Goal: Task Accomplishment & Management: Manage account settings

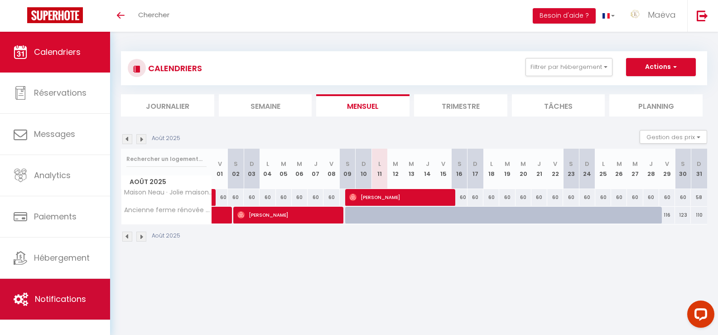
click at [54, 297] on span "Notifications" at bounding box center [60, 298] width 51 height 11
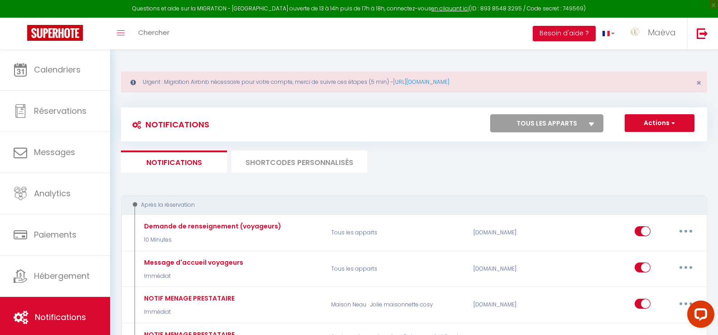
select select
checkbox input "false"
select select
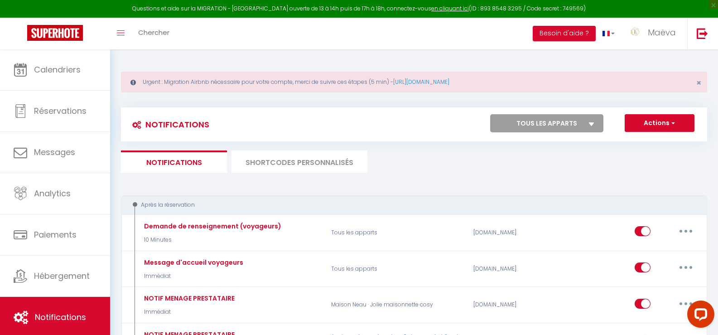
checkbox input "false"
click at [661, 121] on button "Actions" at bounding box center [660, 123] width 70 height 18
click at [639, 141] on link "Nouvelle Notification" at bounding box center [647, 143] width 94 height 12
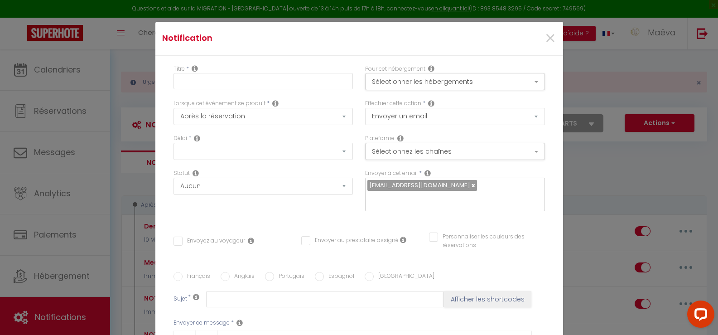
select select "Immédiat"
select select
checkbox input "false"
radio input "true"
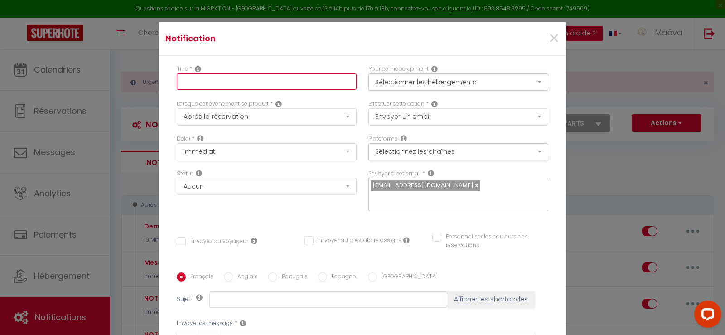
click at [221, 84] on input "text" at bounding box center [267, 81] width 180 height 16
type input "AVIS GOOGLE"
click at [410, 89] on button "Sélectionner les hébergements" at bounding box center [458, 81] width 180 height 17
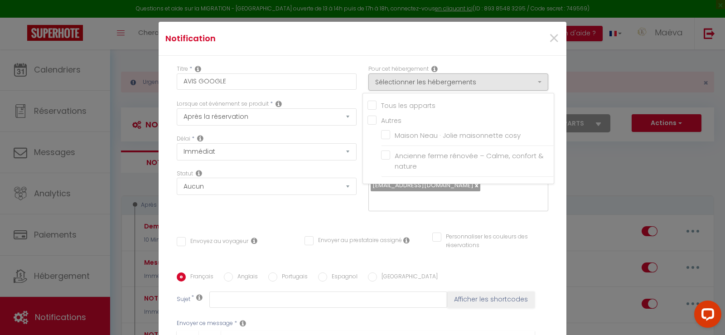
click at [419, 104] on input "Tous les apparts" at bounding box center [460, 104] width 186 height 9
checkbox input "true"
checkbox input "false"
checkbox input "true"
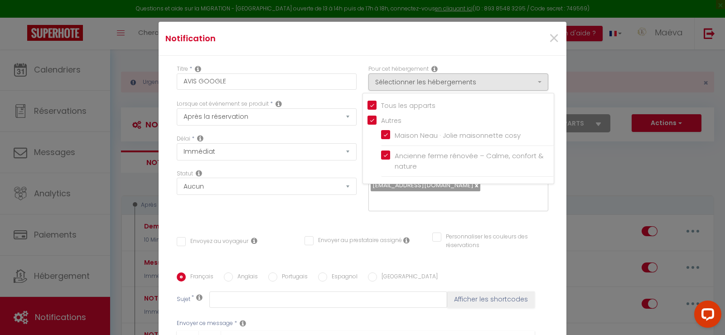
checkbox input "true"
click at [253, 154] on select "Immédiat + 10 Minutes + 1 Heure + 2 Heures + 3 Heures + 4 Heures + 5 Heures + 6…" at bounding box center [267, 151] width 180 height 17
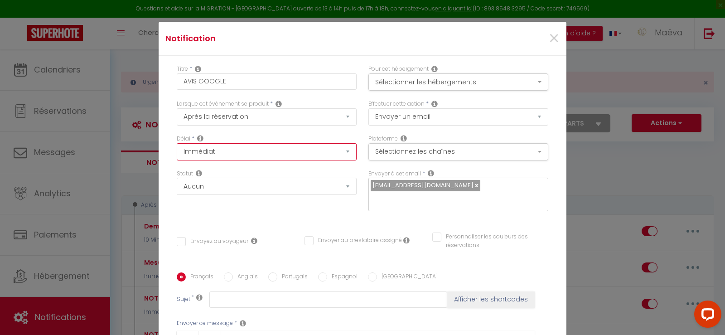
select select "30 Jours"
click at [177, 143] on select "Immédiat + 10 Minutes + 1 Heure + 2 Heures + 3 Heures + 4 Heures + 5 Heures + 6…" at bounding box center [267, 151] width 180 height 17
checkbox input "false"
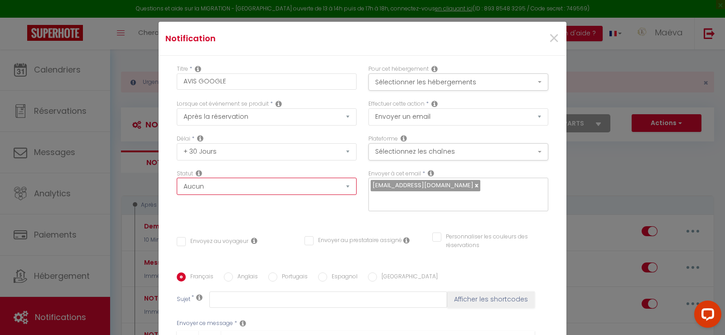
click at [234, 188] on select "Aucun Si la réservation est payée Si réservation non payée Si la caution a été …" at bounding box center [267, 186] width 180 height 17
click at [233, 194] on select "Aucun Si la réservation est payée Si réservation non payée Si la caution a été …" at bounding box center [267, 186] width 180 height 17
click at [475, 149] on button "Sélectionnez les chaînes" at bounding box center [458, 151] width 180 height 17
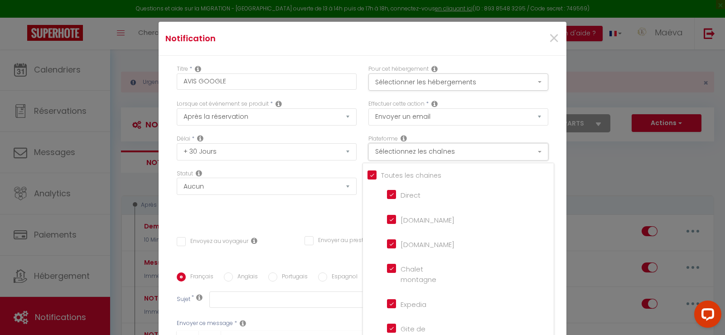
click at [475, 149] on button "Sélectionnez les chaînes" at bounding box center [458, 151] width 180 height 17
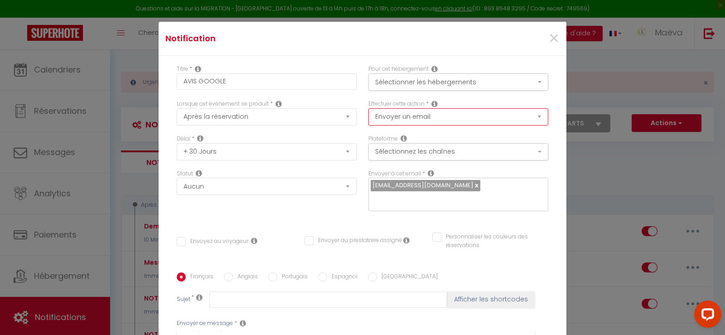
click at [454, 116] on select "Envoyer un email Envoyer un SMS Envoyer une notification push" at bounding box center [458, 116] width 180 height 17
click at [368, 108] on select "Envoyer un email Envoyer un SMS Envoyer une notification push" at bounding box center [458, 116] width 180 height 17
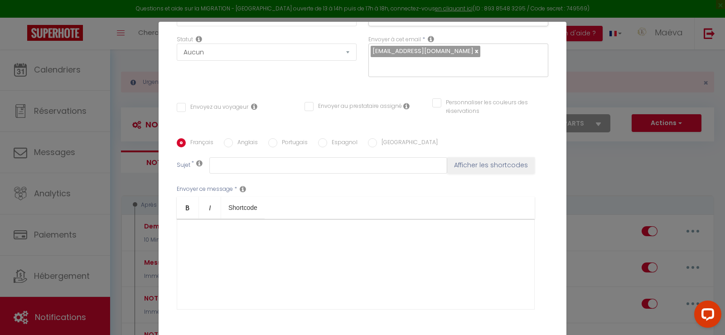
scroll to position [183, 0]
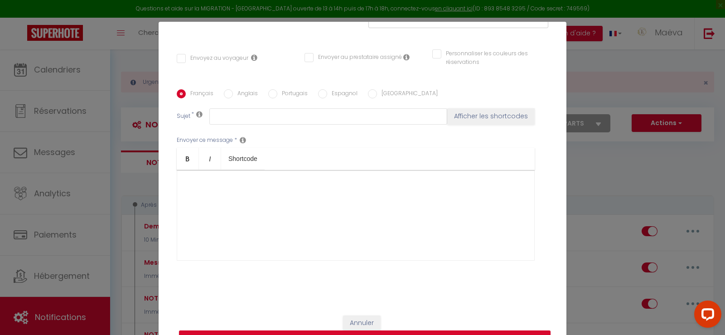
click at [177, 58] on input "Envoyez au voyageur" at bounding box center [213, 58] width 72 height 9
checkbox input "true"
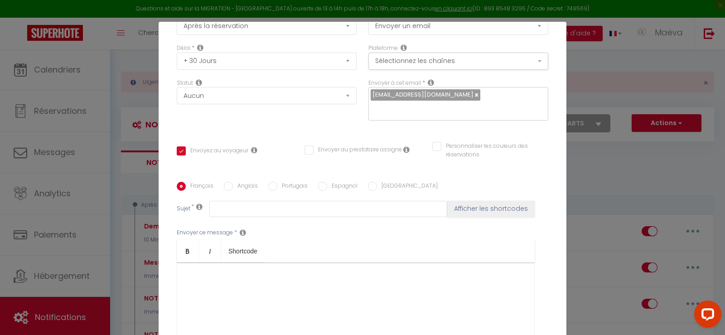
scroll to position [136, 0]
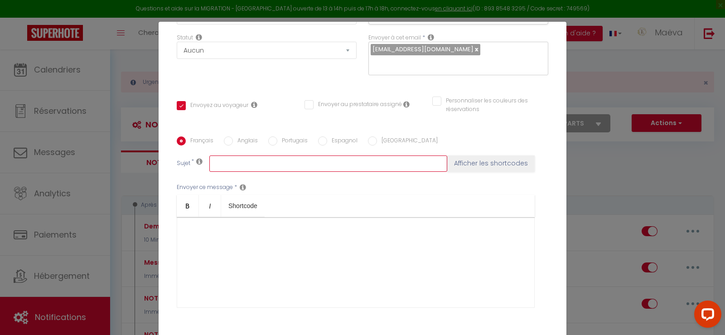
click at [275, 162] on input "text" at bounding box center [328, 163] width 238 height 16
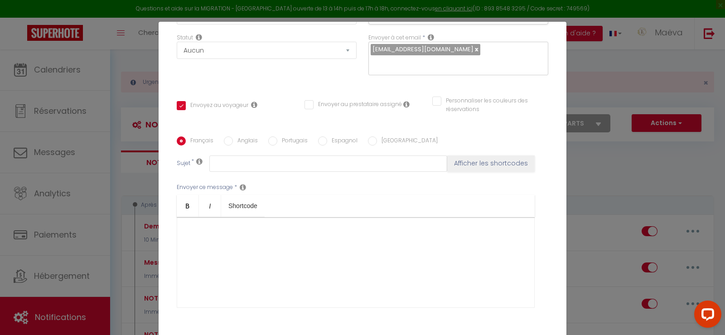
click at [234, 235] on div at bounding box center [356, 262] width 358 height 91
click at [219, 255] on div at bounding box center [356, 262] width 358 height 91
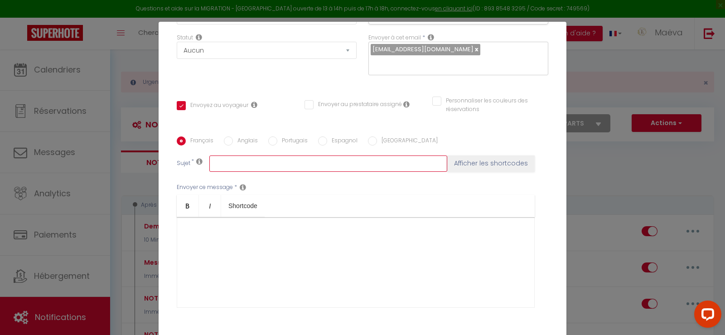
click at [265, 157] on input "text" at bounding box center [328, 163] width 238 height 16
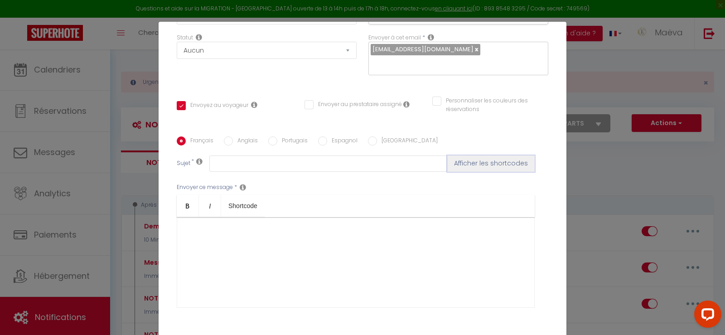
click at [482, 164] on button "Afficher les shortcodes" at bounding box center [490, 163] width 87 height 16
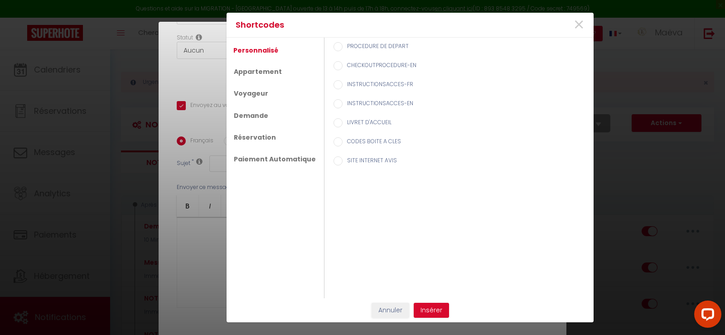
checkbox input "false"
click at [581, 22] on span "×" at bounding box center [578, 24] width 11 height 27
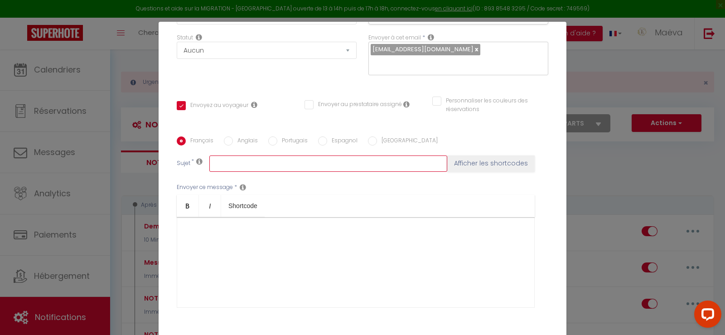
click at [255, 165] on input "text" at bounding box center [328, 163] width 238 height 16
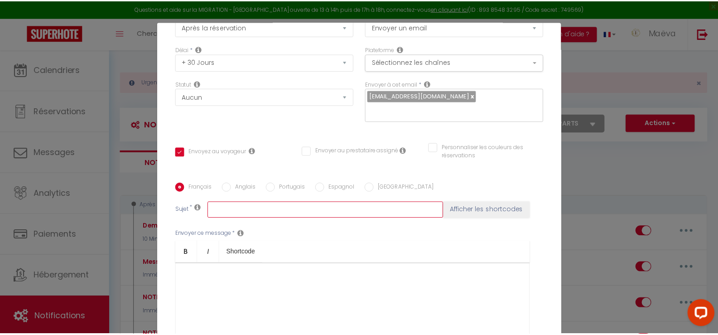
scroll to position [0, 0]
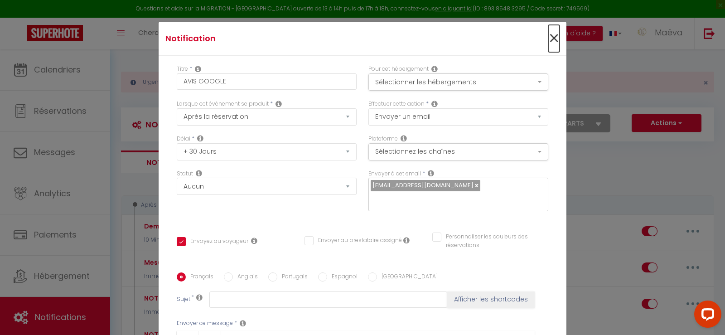
click at [548, 42] on span "×" at bounding box center [553, 38] width 11 height 27
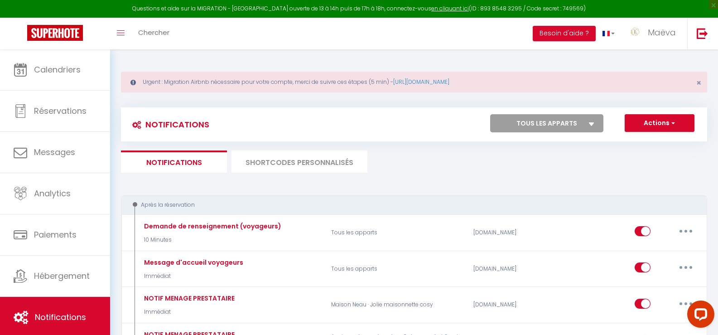
click at [301, 156] on li "SHORTCODES PERSONNALISÉS" at bounding box center [299, 161] width 136 height 22
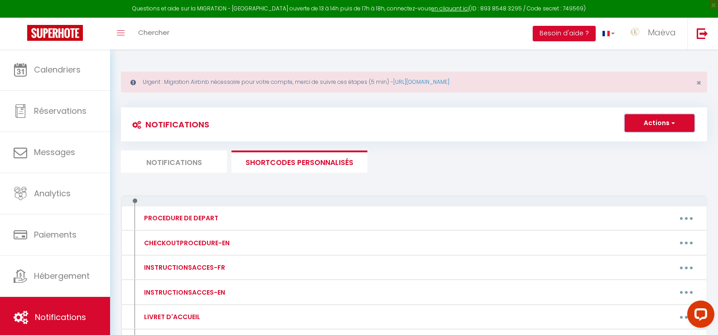
click at [674, 120] on span "button" at bounding box center [671, 122] width 5 height 9
click at [655, 143] on link "Nouveau shortcode personnalisé" at bounding box center [633, 143] width 122 height 12
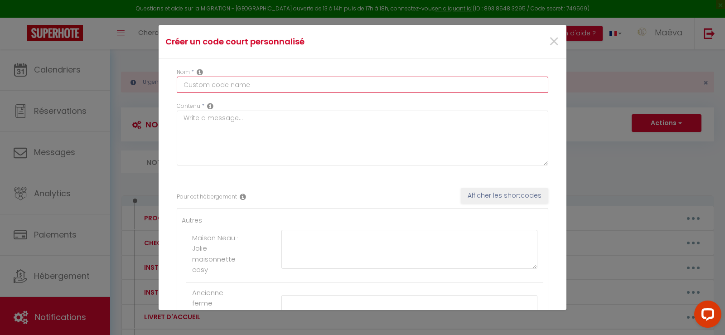
click at [261, 87] on input "text" at bounding box center [362, 85] width 371 height 16
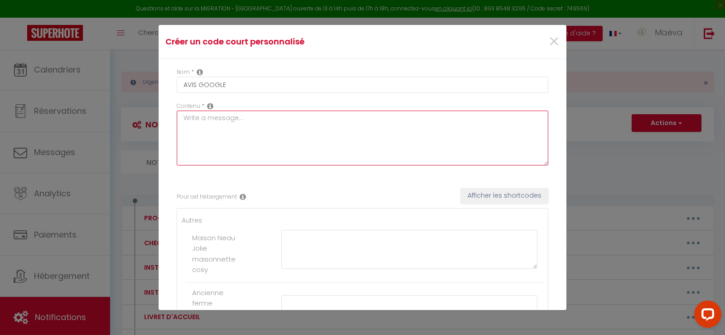
click at [250, 131] on textarea at bounding box center [362, 138] width 371 height 55
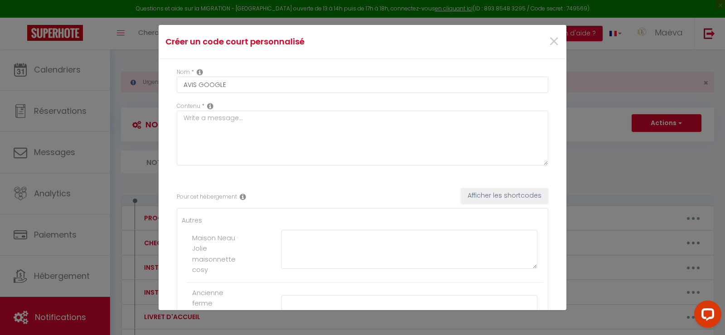
click at [211, 106] on icon at bounding box center [210, 105] width 6 height 7
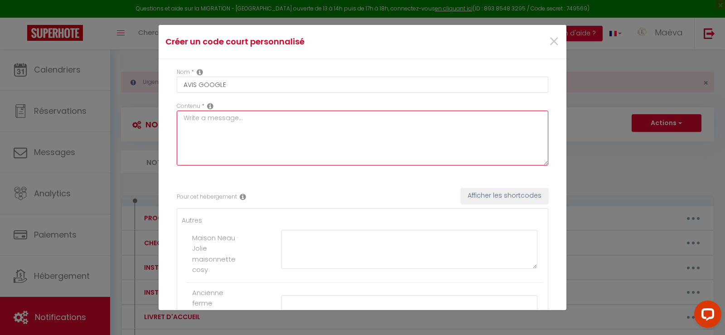
click at [255, 120] on textarea at bounding box center [362, 138] width 371 height 55
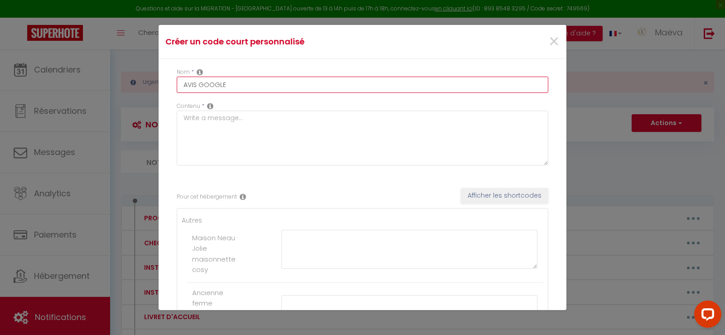
drag, startPoint x: 252, startPoint y: 89, endPoint x: 175, endPoint y: 87, distance: 76.6
click at [175, 87] on div "Nom * AVIS GOOGLE" at bounding box center [362, 85] width 383 height 34
paste input "Votre avis compte beaucoup pour nous 🌟"
type input "Votre avis compte beaucoup pour nous 🌟"
drag, startPoint x: 211, startPoint y: 86, endPoint x: 0, endPoint y: 86, distance: 210.6
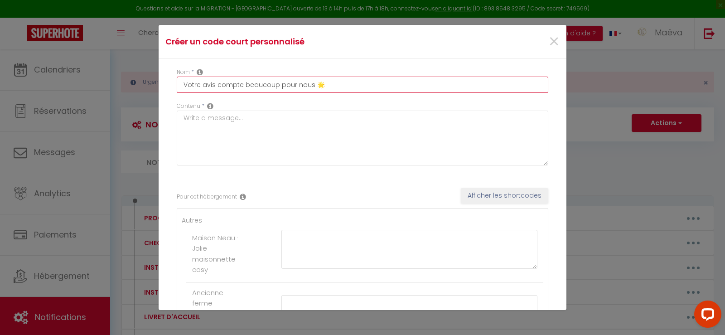
click at [0, 86] on div "Créer un code court personnalisé × Nom * Votre avis compte beaucoup pour nous 🌟…" at bounding box center [362, 167] width 725 height 335
type input "AVIS GOOGLE"
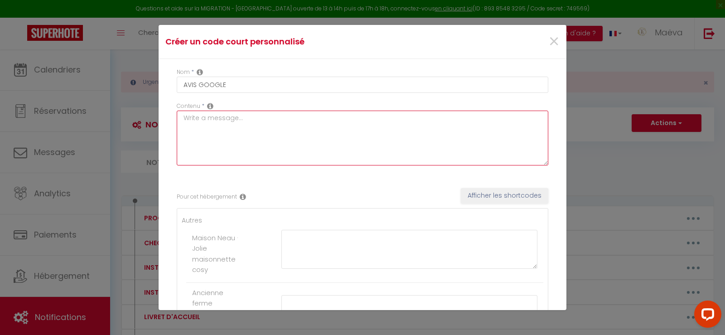
drag, startPoint x: 355, startPoint y: 119, endPoint x: 355, endPoint y: 134, distance: 14.9
click at [355, 119] on textarea at bounding box center [362, 138] width 371 height 55
click at [221, 137] on textarea at bounding box center [362, 138] width 371 height 55
paste textarea "Nous espérons que vous gardez un bon souvenir de votre séjour chez nous 🏡 Votre…"
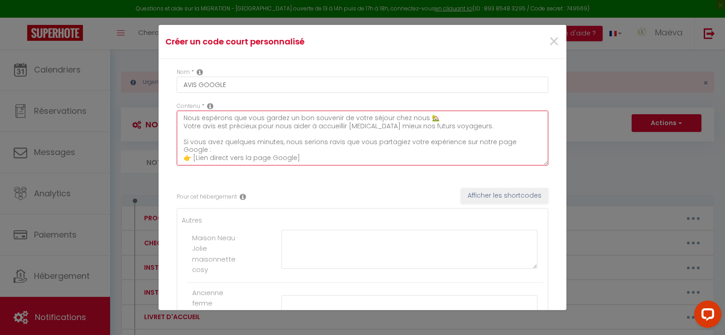
drag, startPoint x: 460, startPoint y: 130, endPoint x: 257, endPoint y: 129, distance: 202.9
click at [256, 129] on textarea "Nous espérons que vous gardez un bon souvenir de votre séjour chez nous 🏡 Votre…" at bounding box center [362, 138] width 371 height 55
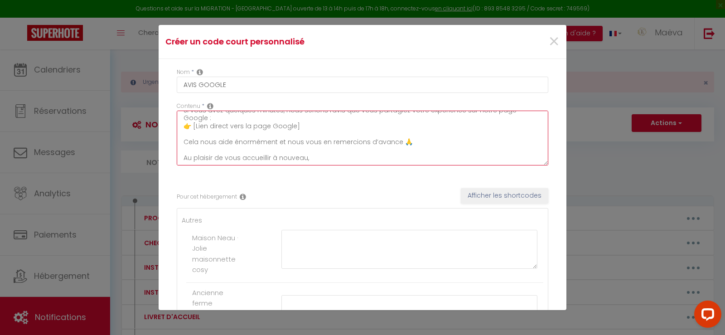
drag, startPoint x: 302, startPoint y: 125, endPoint x: 195, endPoint y: 129, distance: 106.9
click at [195, 129] on textarea "Nous espérons que vous gardez un bon souvenir de votre séjour chez nous 🏡 Votre…" at bounding box center [362, 138] width 371 height 55
paste textarea "Nous espérons que vous gardez un bon souvenir de votre séjour chez nous 🏡 Votre…"
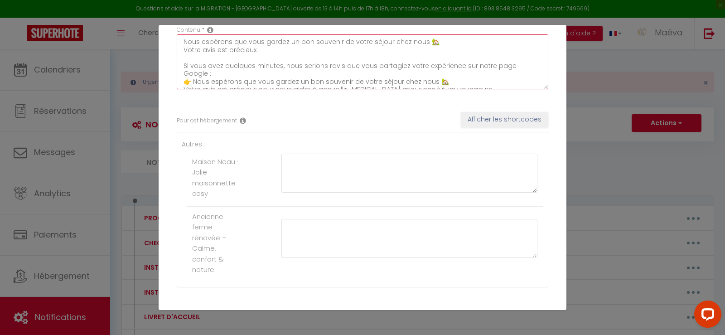
scroll to position [0, 0]
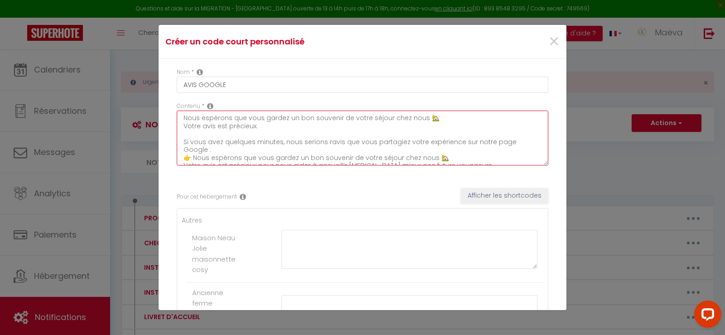
drag, startPoint x: 325, startPoint y: 87, endPoint x: 121, endPoint y: 28, distance: 211.7
click at [121, 28] on div "Créer un code court personnalisé × Nom * AVIS GOOGLE Contenu * Nous espérons qu…" at bounding box center [362, 167] width 725 height 335
paste textarea "pour nous aider à accueillir [MEDICAL_DATA] mieux nos futurs voyageurs. Si vous…"
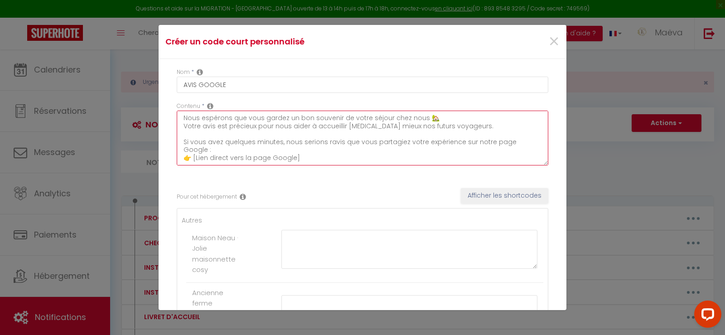
scroll to position [29, 0]
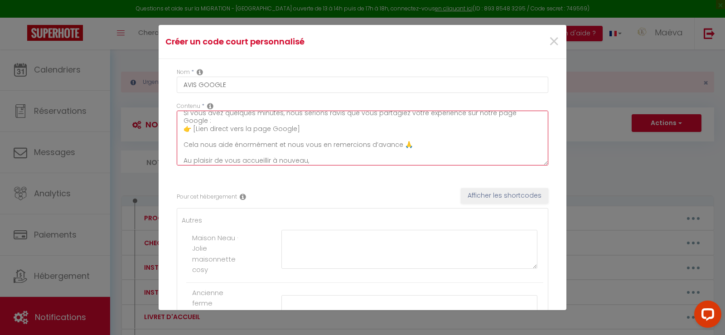
click at [333, 128] on textarea "Nous espérons que vous gardez un bon souvenir de votre séjour chez nous 🏡 Votre…" at bounding box center [362, 138] width 371 height 55
drag, startPoint x: 306, startPoint y: 128, endPoint x: 195, endPoint y: 128, distance: 111.0
click at [195, 128] on textarea "Nous espérons que vous gardez un bon souvenir de votre séjour chez nous 🏡 Votre…" at bounding box center [362, 138] width 371 height 55
paste textarea "[URL][DOMAIN_NAME]"
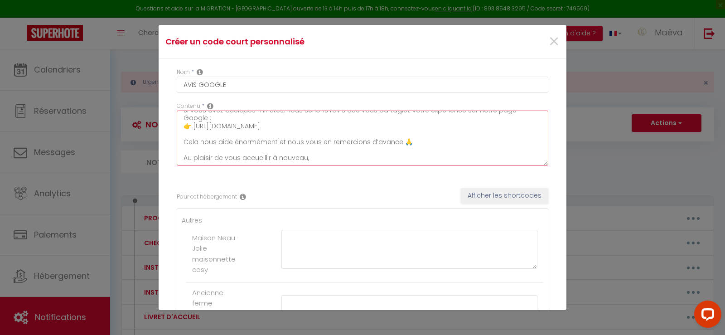
click at [308, 157] on textarea "Nous espérons que vous gardez un bon souvenir de votre séjour chez nous 🏡 Votre…" at bounding box center [362, 138] width 371 height 55
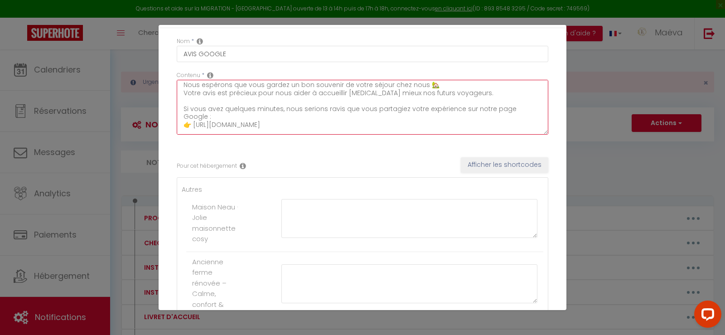
scroll to position [0, 0]
drag, startPoint x: 473, startPoint y: 98, endPoint x: 255, endPoint y: 97, distance: 217.8
click at [255, 97] on textarea "Nous espérons que vous gardez un bon souvenir de votre séjour chez nous 🏡 Votre…" at bounding box center [362, 107] width 371 height 55
click at [185, 87] on textarea "Nous espérons que vous gardez un bon souvenir de votre séjour chez nous 🏡 Votre…" at bounding box center [362, 107] width 371 height 55
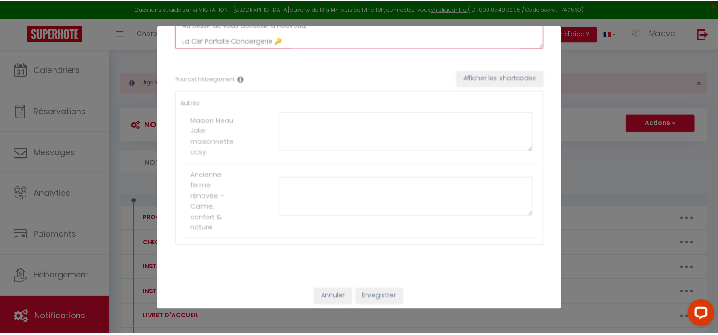
scroll to position [121, 0]
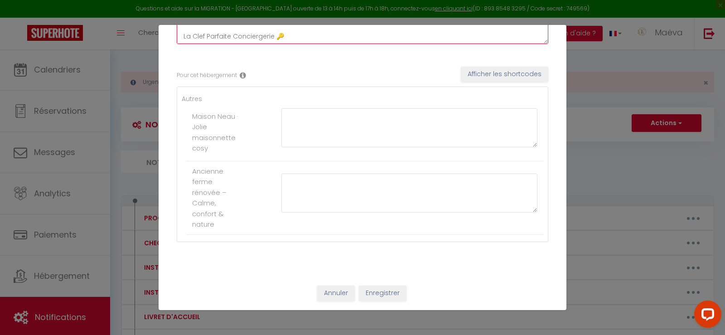
type textarea "Bonjour, Nous espérons que vous gardez un bon souvenir de votre séjour chez nou…"
click at [383, 286] on button "Enregistrer" at bounding box center [383, 292] width 48 height 15
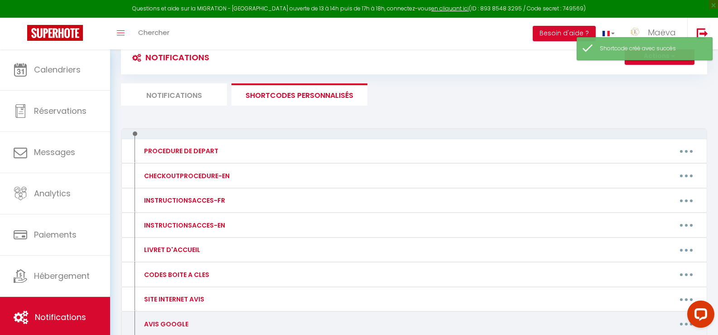
scroll to position [128, 0]
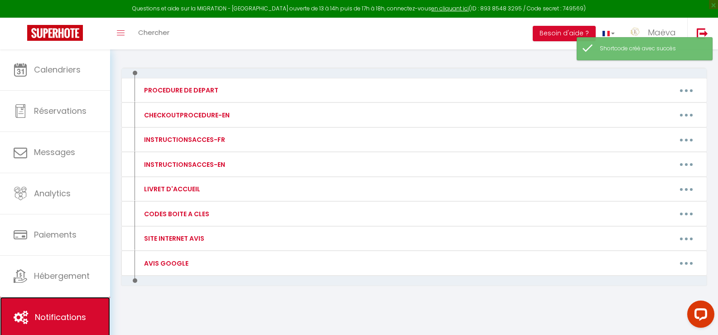
click at [33, 314] on link "Notifications" at bounding box center [55, 317] width 110 height 41
drag, startPoint x: 72, startPoint y: 306, endPoint x: 102, endPoint y: 283, distance: 38.8
click at [72, 306] on link "Notifications" at bounding box center [55, 317] width 110 height 41
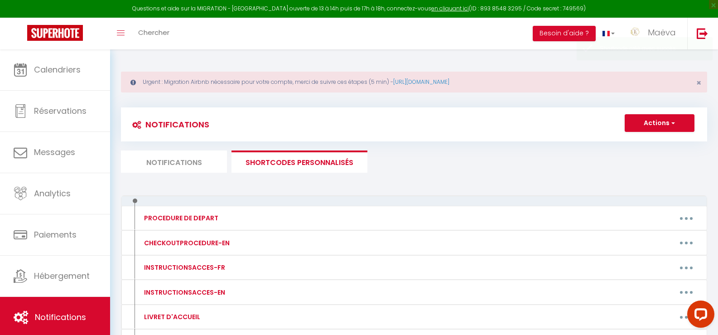
click at [208, 159] on li "Notifications" at bounding box center [174, 161] width 106 height 22
select select "30 Jours"
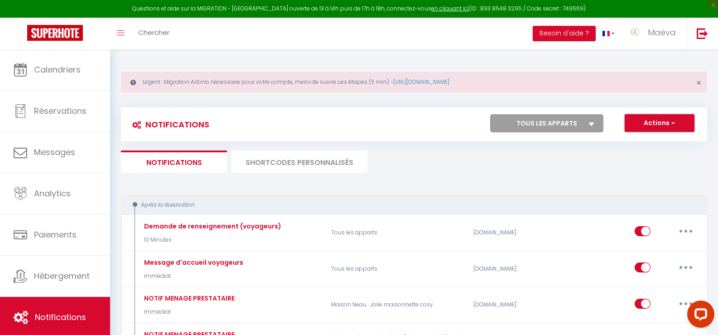
click at [665, 120] on button "Actions" at bounding box center [660, 123] width 70 height 18
click at [646, 139] on link "Nouvelle Notification" at bounding box center [647, 143] width 94 height 12
select select "Immédiat"
checkbox input "false"
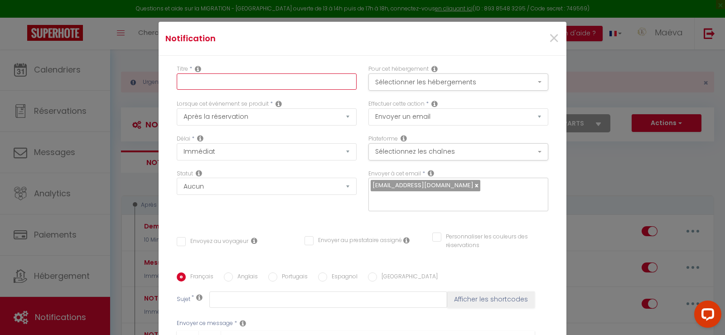
click at [226, 82] on input "text" at bounding box center [267, 81] width 180 height 16
type input "AVIS GOOGLE"
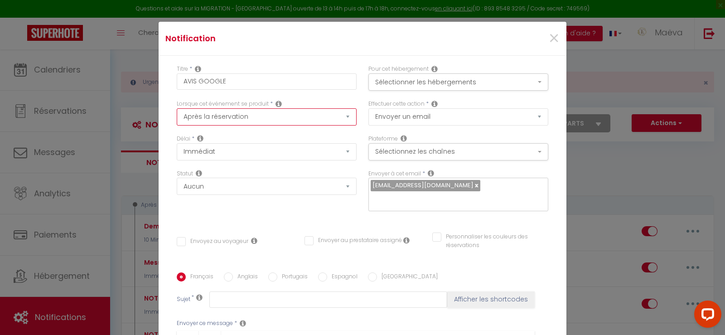
click at [241, 123] on select "Après la réservation Avant Checkin (à partir de 12h00) Après Checkin (à partir …" at bounding box center [267, 116] width 180 height 17
click at [177, 108] on select "Après la réservation Avant Checkin (à partir de 12h00) Après Checkin (à partir …" at bounding box center [267, 116] width 180 height 17
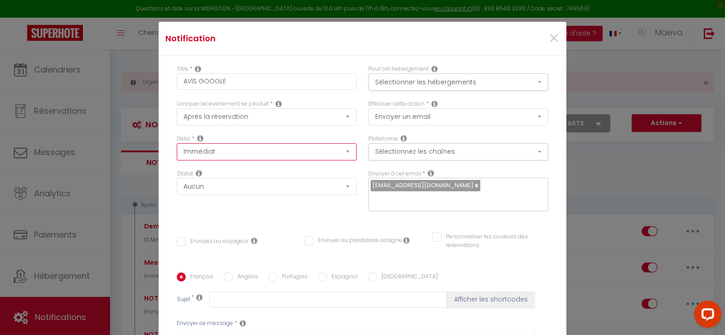
click at [240, 149] on select "Immédiat + 10 Minutes + 1 Heure + 2 Heures + 3 Heures + 4 Heures + 5 Heures + 6…" at bounding box center [267, 151] width 180 height 17
select select "30 Jours"
click at [177, 143] on select "Immédiat + 10 Minutes + 1 Heure + 2 Heures + 3 Heures + 4 Heures + 5 Heures + 6…" at bounding box center [267, 151] width 180 height 17
checkbox input "false"
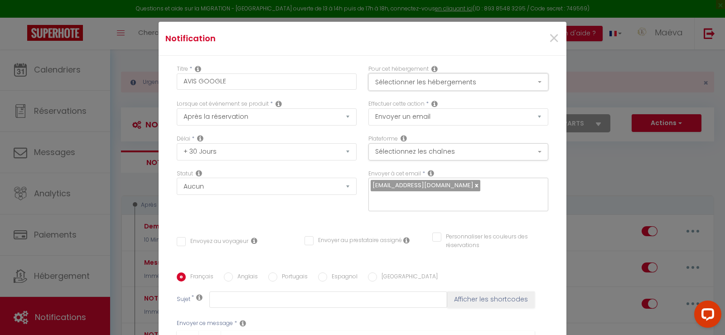
click at [451, 84] on button "Sélectionner les hébergements" at bounding box center [458, 81] width 180 height 17
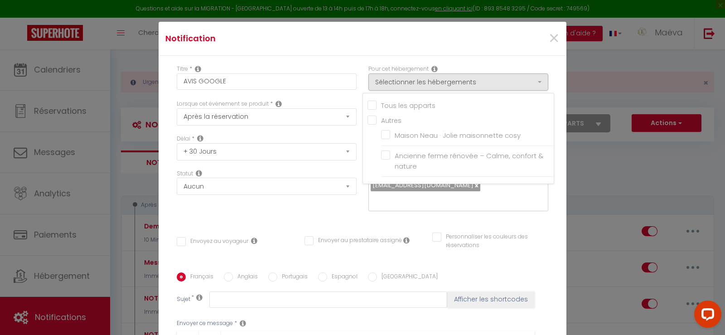
click at [446, 104] on input "Tous les apparts" at bounding box center [460, 104] width 186 height 9
checkbox input "true"
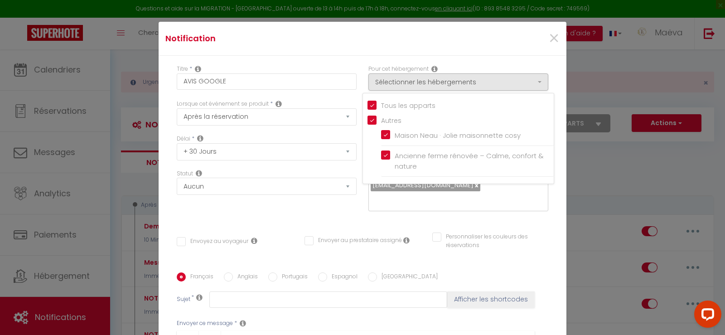
checkbox input "false"
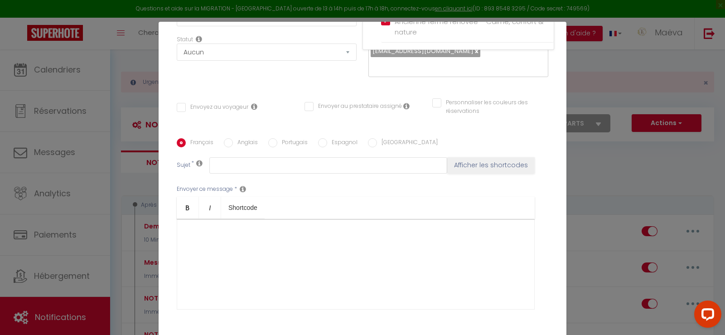
scroll to position [136, 0]
click at [461, 130] on div "Français Anglais Portugais Espagnol Italien Sujet * Afficher les shortcodes Env…" at bounding box center [362, 228] width 371 height 210
click at [202, 102] on input "Envoyez au voyageur" at bounding box center [213, 105] width 72 height 9
checkbox input "true"
checkbox input "false"
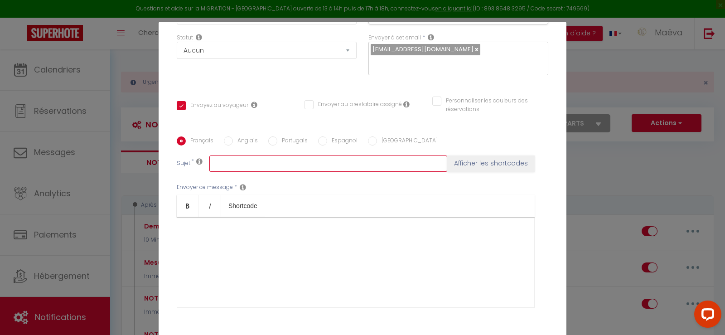
click at [243, 163] on input "text" at bounding box center [328, 163] width 238 height 16
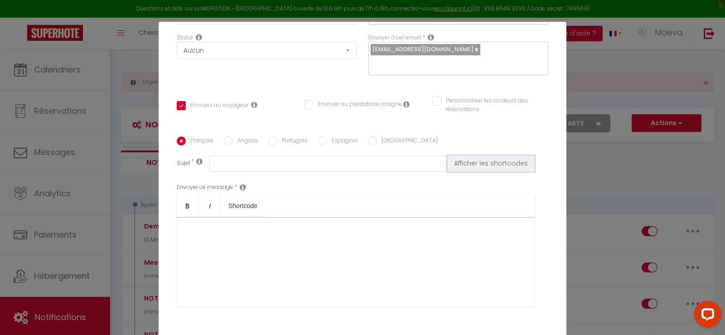
click at [475, 155] on button "Afficher les shortcodes" at bounding box center [490, 163] width 87 height 16
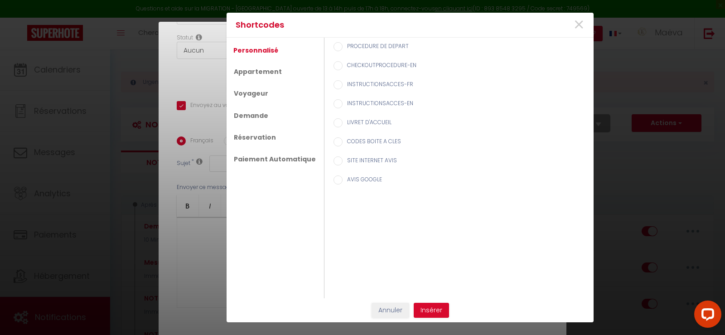
click at [358, 175] on label "AVIS GOOGLE" at bounding box center [361, 180] width 39 height 10
click at [342, 175] on input "AVIS GOOGLE" at bounding box center [337, 179] width 9 height 9
radio input "true"
click at [430, 307] on button "Insérer" at bounding box center [431, 310] width 35 height 15
checkbox input "false"
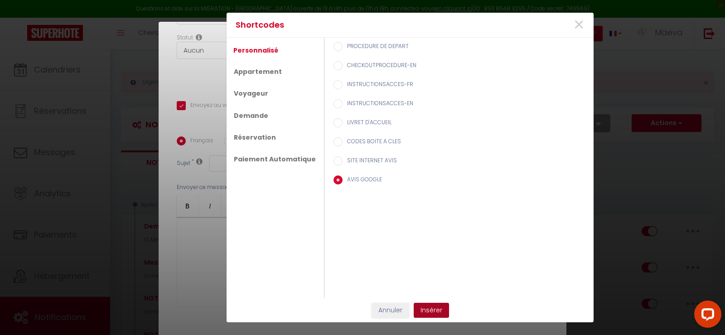
type input "[AVIS GOOGLE]"
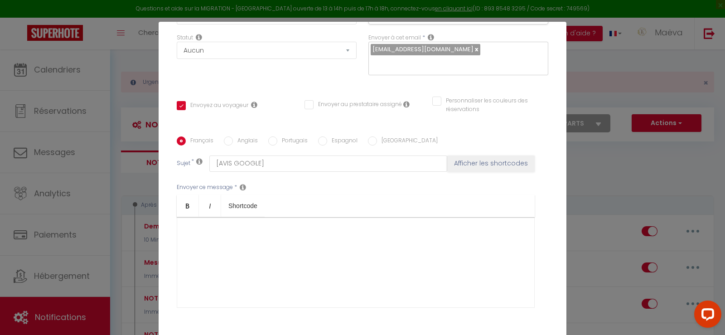
click at [276, 232] on div at bounding box center [356, 262] width 358 height 91
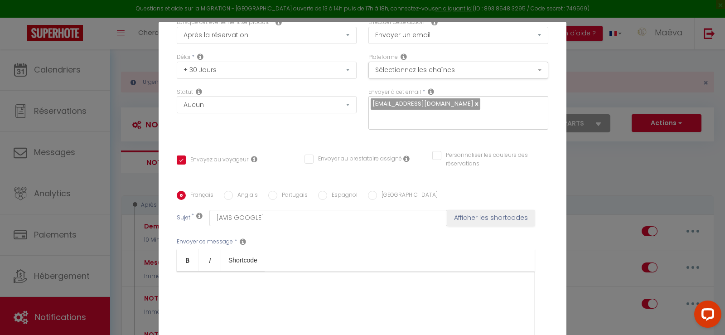
scroll to position [0, 0]
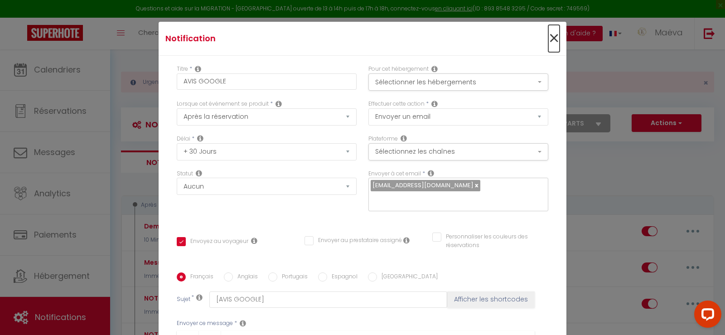
click at [548, 35] on span "×" at bounding box center [553, 38] width 11 height 27
checkbox input "true"
checkbox input "false"
radio input "true"
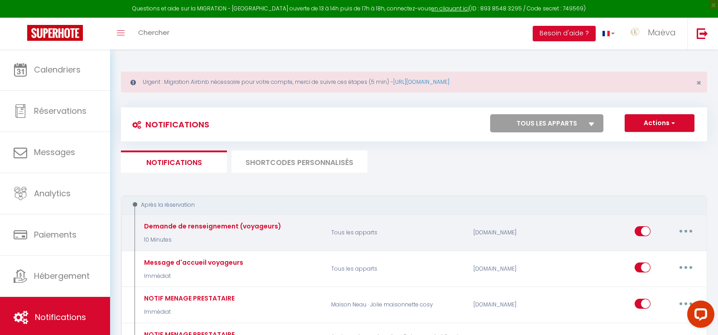
click at [680, 236] on button "button" at bounding box center [685, 231] width 25 height 14
click at [650, 252] on link "Editer" at bounding box center [662, 251] width 67 height 15
type input "Demande de renseignement (voyageurs)"
select select "10 Minutes"
select select "if_booking_is_paid"
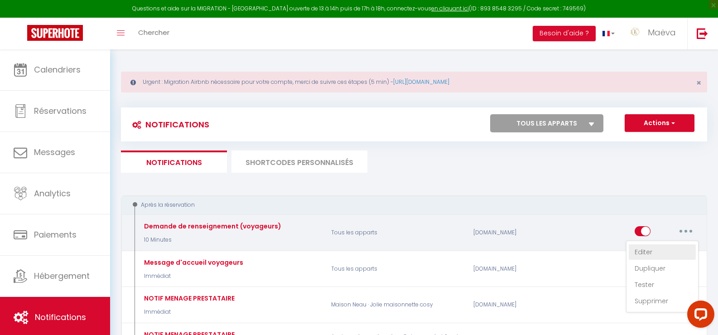
checkbox input "true"
checkbox input "false"
checkbox input "true"
type input "Demande de renseignements"
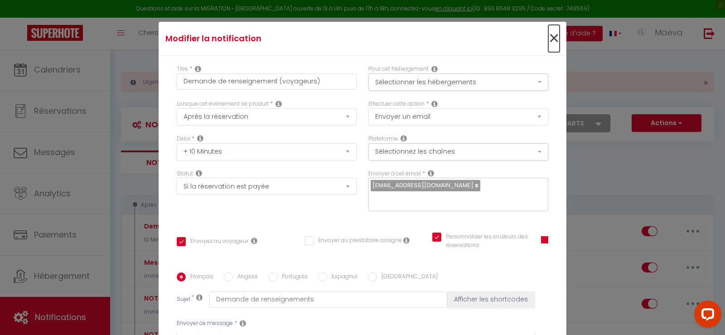
click at [548, 41] on span "×" at bounding box center [553, 38] width 11 height 27
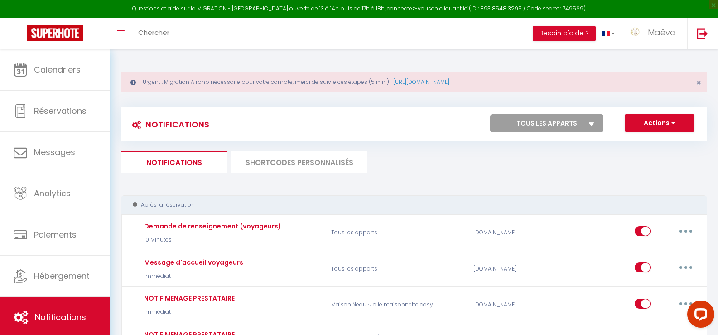
click at [337, 168] on li "SHORTCODES PERSONNALISÉS" at bounding box center [299, 161] width 136 height 22
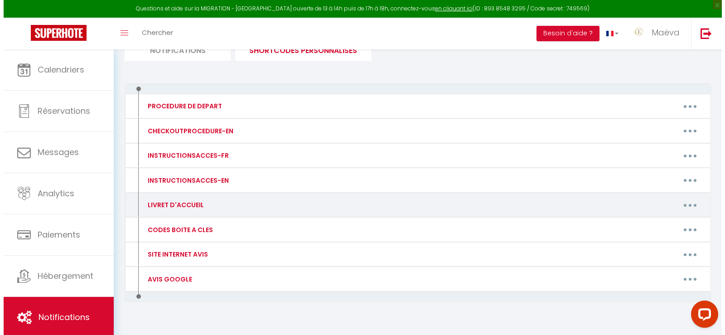
scroll to position [128, 0]
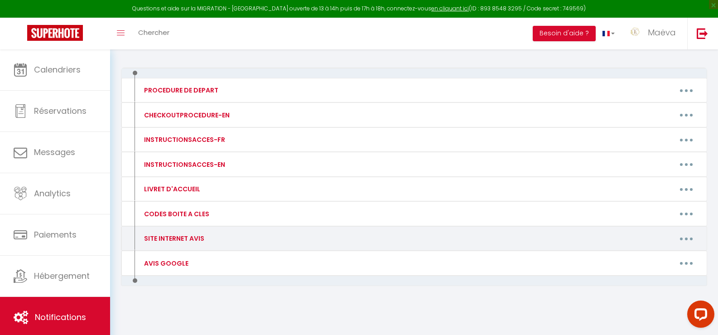
click at [686, 239] on icon "button" at bounding box center [686, 238] width 3 height 3
click at [649, 258] on link "Editer" at bounding box center [662, 258] width 67 height 15
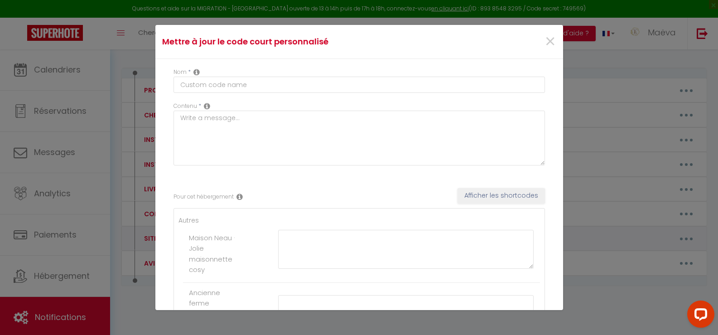
type input "SITE INTERNET AVIS"
type textarea "[URL][DOMAIN_NAME]"
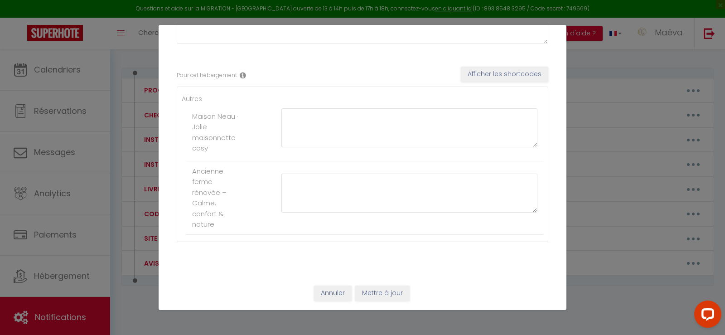
scroll to position [0, 0]
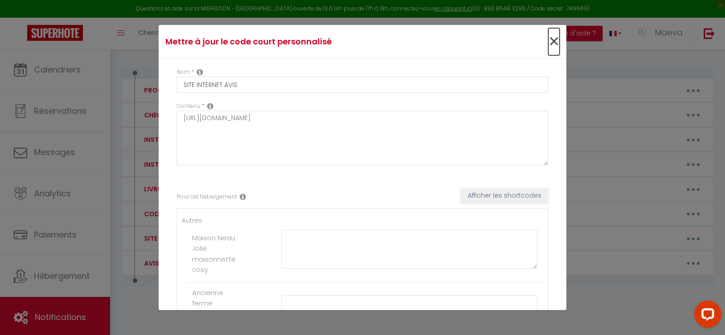
click at [551, 40] on span "×" at bounding box center [553, 41] width 11 height 27
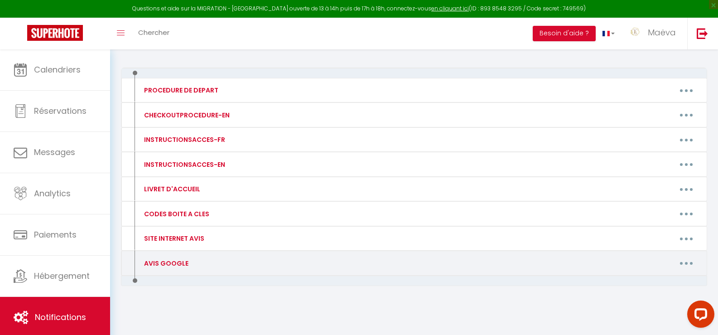
click at [688, 259] on button "button" at bounding box center [685, 263] width 25 height 14
click at [649, 284] on link "Editer" at bounding box center [662, 283] width 67 height 15
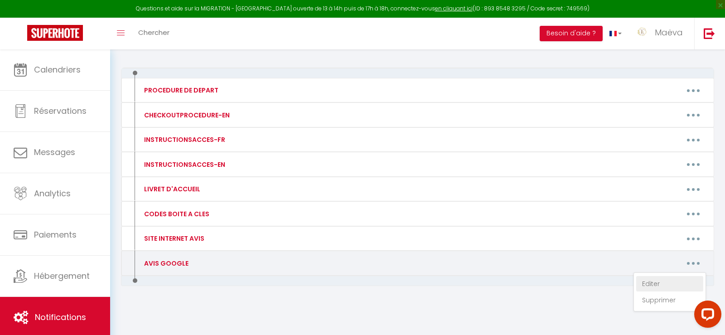
type input "AVIS GOOGLE"
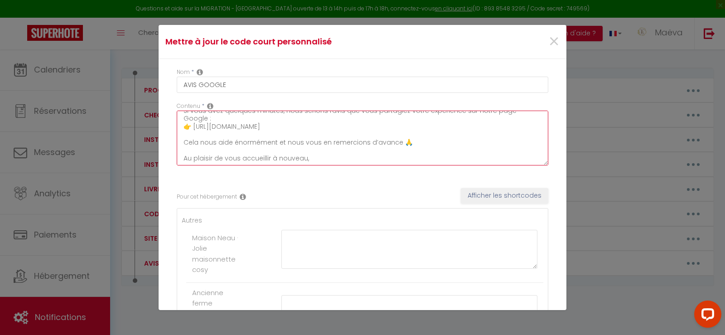
scroll to position [63, 0]
drag, startPoint x: 185, startPoint y: 120, endPoint x: 516, endPoint y: 165, distance: 334.1
click at [516, 165] on textarea "Bonjour, Nous espérons que vous gardez un bon souvenir de votre séjour chez nou…" at bounding box center [362, 138] width 371 height 55
click at [357, 151] on textarea "Bonjour, Nous espérons que vous gardez un bon souvenir de votre séjour chez nou…" at bounding box center [362, 138] width 371 height 55
drag, startPoint x: 322, startPoint y: 159, endPoint x: 178, endPoint y: 127, distance: 148.3
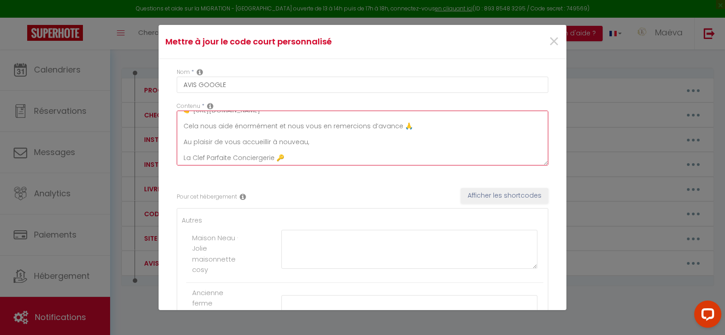
click at [178, 127] on textarea "Bonjour, Nous espérons que vous gardez un bon souvenir de votre séjour chez nou…" at bounding box center [362, 138] width 371 height 55
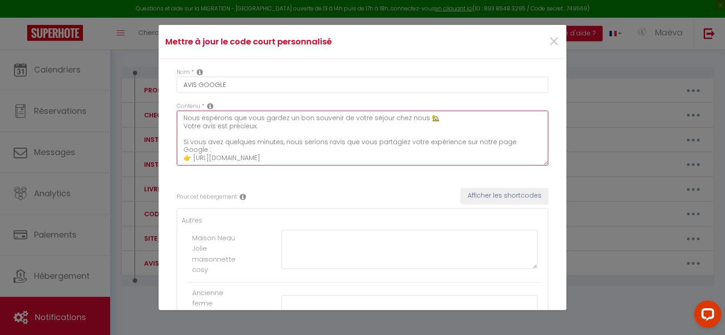
scroll to position [0, 0]
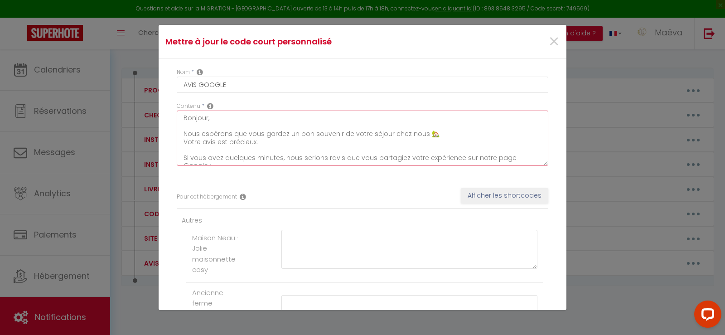
drag, startPoint x: 531, startPoint y: 125, endPoint x: 178, endPoint y: 111, distance: 354.0
click at [178, 111] on textarea "Bonjour, Nous espérons que vous gardez un bon souvenir de votre séjour chez nou…" at bounding box center [362, 138] width 371 height 55
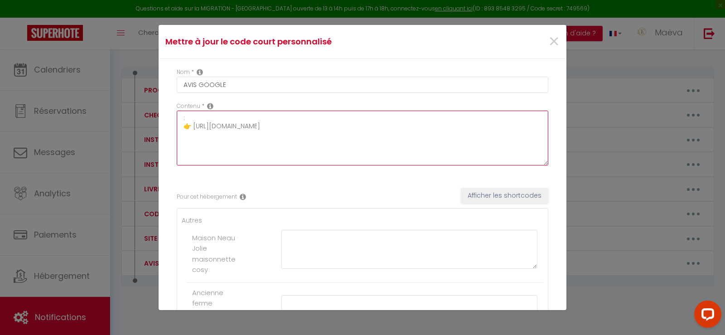
click at [190, 115] on textarea ": 👉 [URL][DOMAIN_NAME]" at bounding box center [362, 138] width 371 height 55
click at [182, 129] on textarea "👉 [URL][DOMAIN_NAME]" at bounding box center [362, 138] width 371 height 55
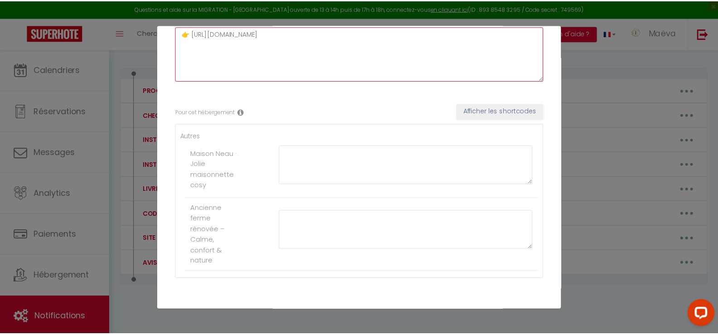
scroll to position [121, 0]
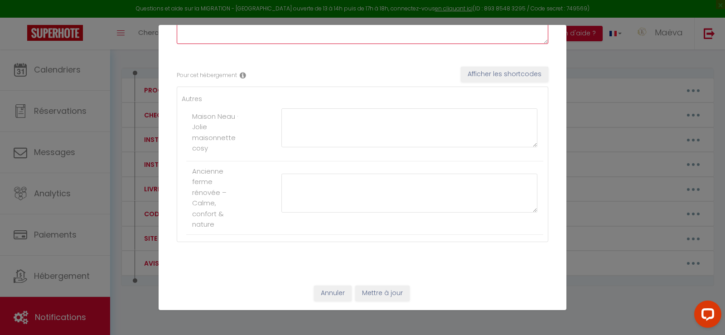
type textarea "👉 [URL][DOMAIN_NAME]"
click at [387, 293] on button "Mettre à jour" at bounding box center [382, 292] width 54 height 15
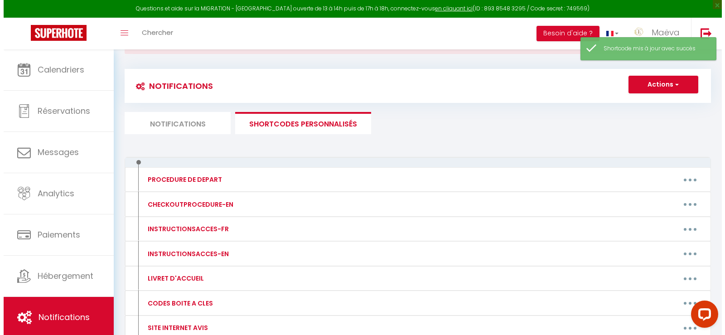
scroll to position [37, 0]
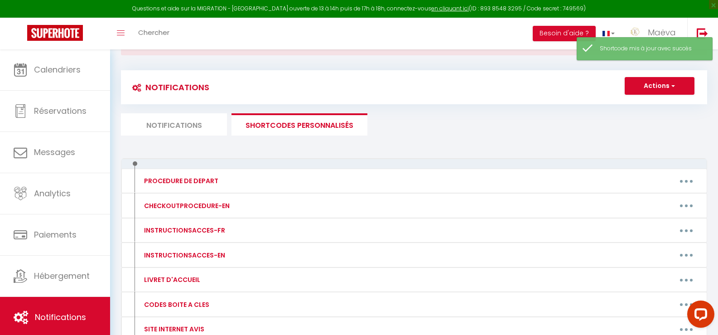
click at [175, 116] on li "Notifications" at bounding box center [174, 124] width 106 height 22
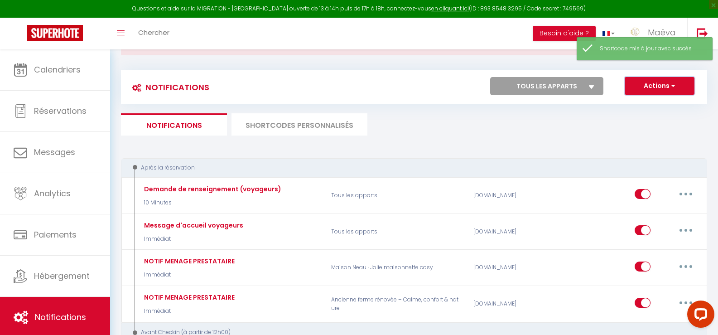
click at [657, 87] on button "Actions" at bounding box center [660, 86] width 70 height 18
click at [637, 103] on link "Nouvelle Notification" at bounding box center [647, 106] width 94 height 12
select select "Immédiat"
select select
checkbox input "false"
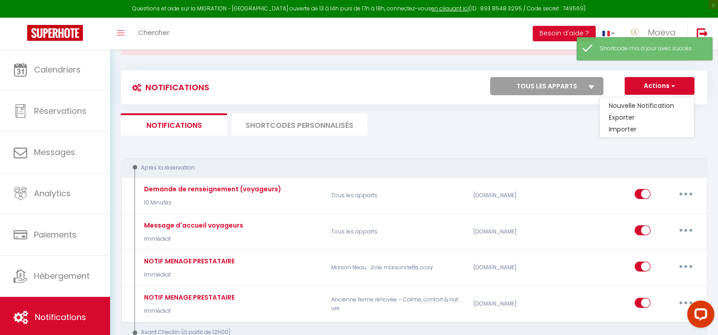
checkbox input "false"
checkbox input "true"
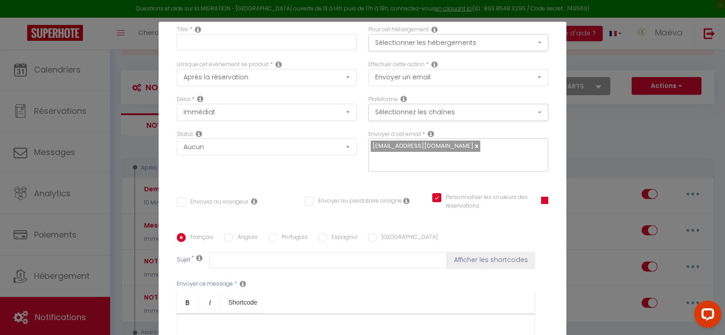
scroll to position [91, 0]
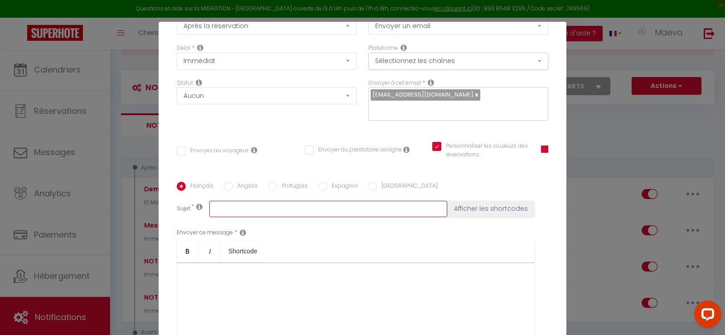
click at [232, 207] on input "text" at bounding box center [328, 209] width 238 height 16
type input "A"
checkbox input "false"
checkbox input "true"
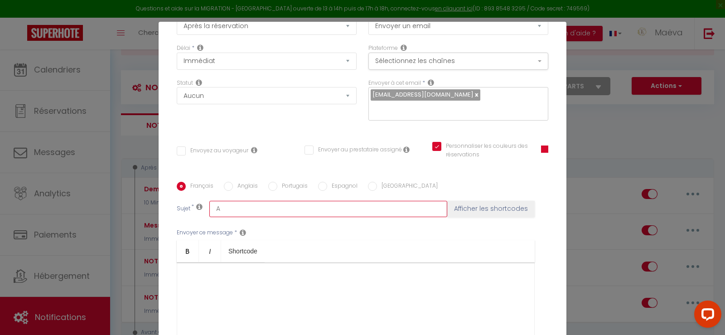
type input "Av"
checkbox input "false"
checkbox input "true"
type input "Avi"
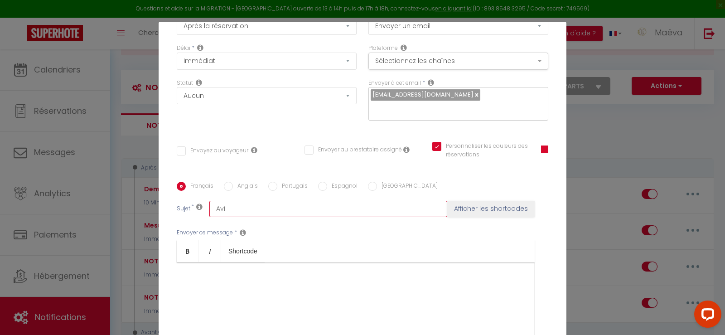
checkbox input "false"
checkbox input "true"
type input "Avis"
checkbox input "false"
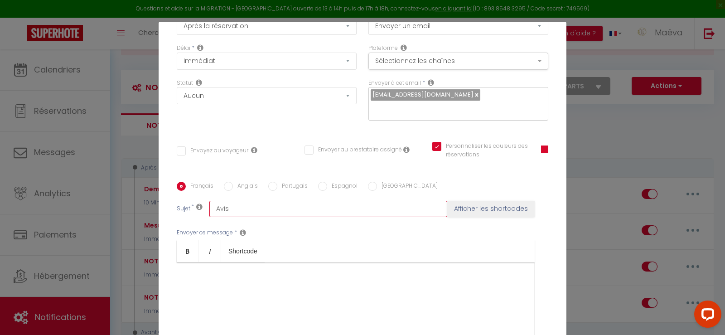
checkbox input "false"
checkbox input "true"
type input "Avis"
checkbox input "false"
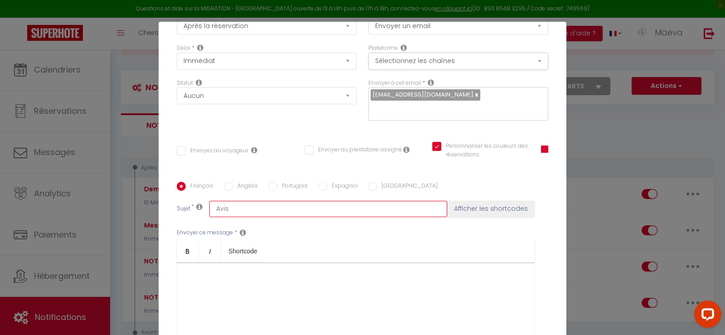
checkbox input "true"
type input "Avis g"
checkbox input "false"
checkbox input "true"
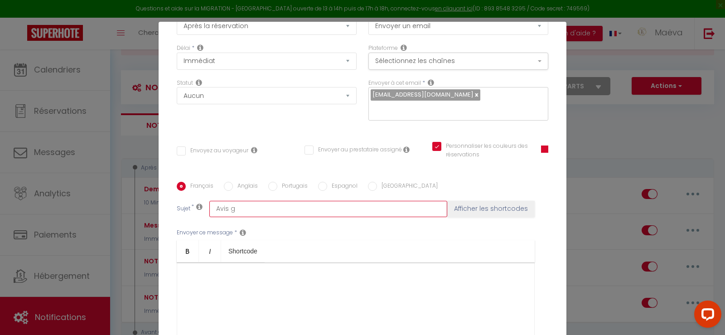
type input "Avis go"
checkbox input "false"
checkbox input "true"
type input "Avis goo"
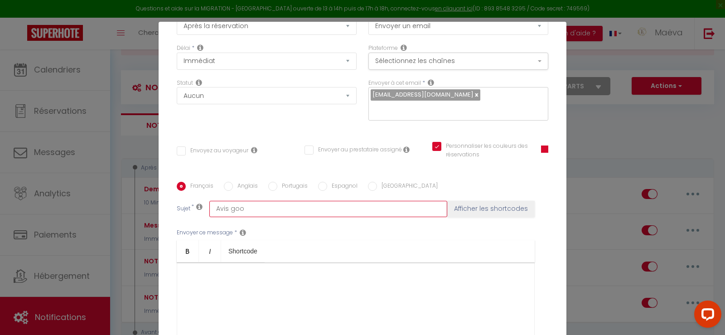
checkbox input "false"
checkbox input "true"
type input "Avis goog"
checkbox input "false"
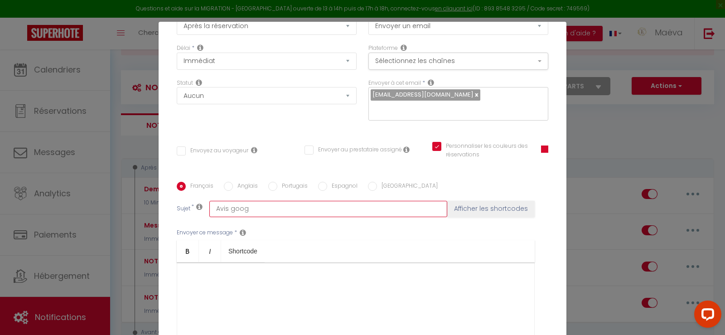
checkbox input "false"
checkbox input "true"
type input "Avis googl"
checkbox input "false"
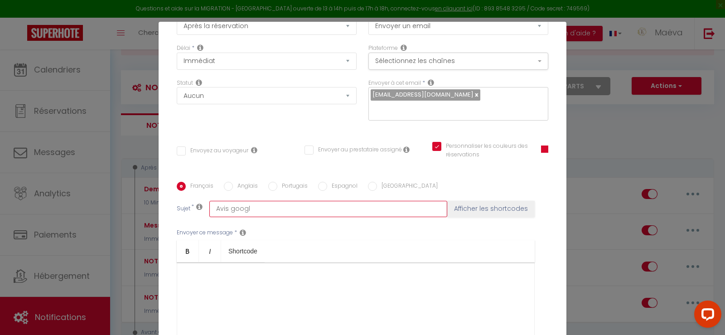
checkbox input "true"
type input "Avis google"
checkbox input "false"
checkbox input "true"
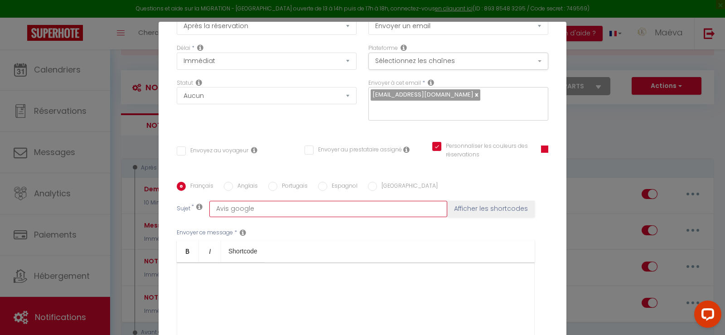
type input "Avis google"
checkbox input "false"
checkbox input "true"
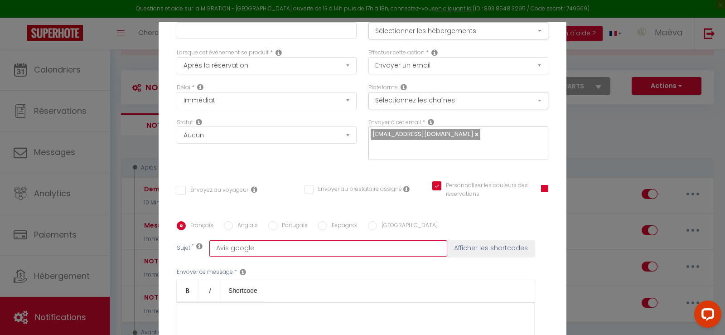
scroll to position [0, 0]
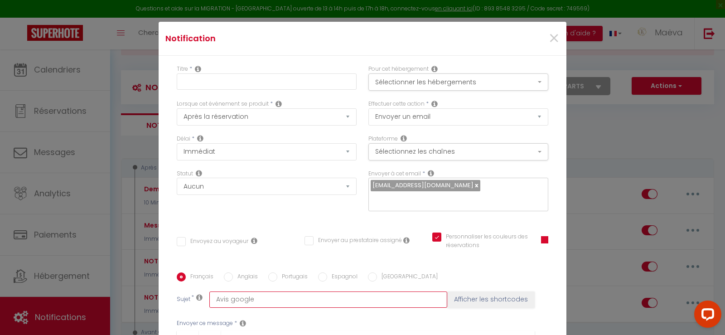
type input "Avis google"
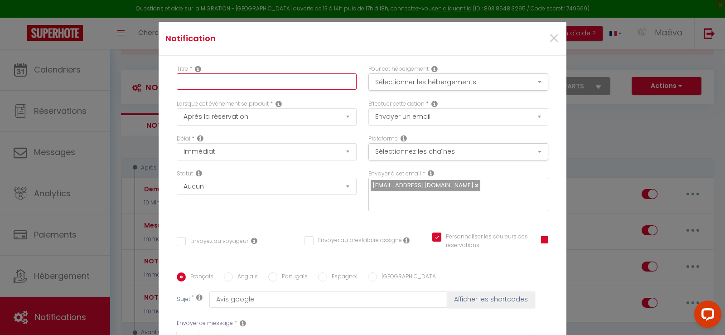
click at [240, 86] on input "text" at bounding box center [267, 81] width 180 height 16
type input "A"
checkbox input "false"
checkbox input "true"
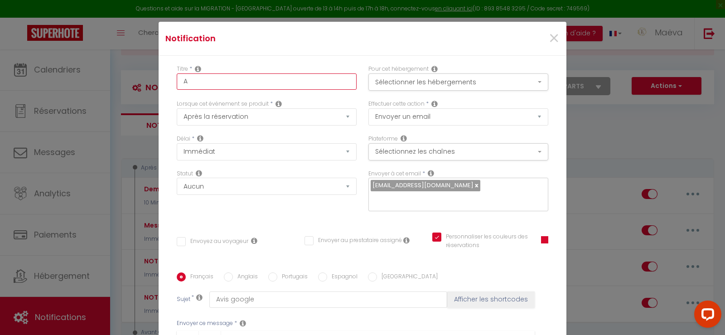
type input "Av"
checkbox input "false"
checkbox input "true"
type input "A"
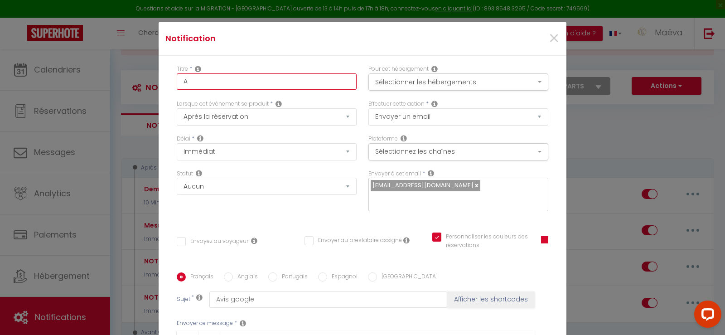
checkbox input "false"
checkbox input "true"
type input "AV"
checkbox input "false"
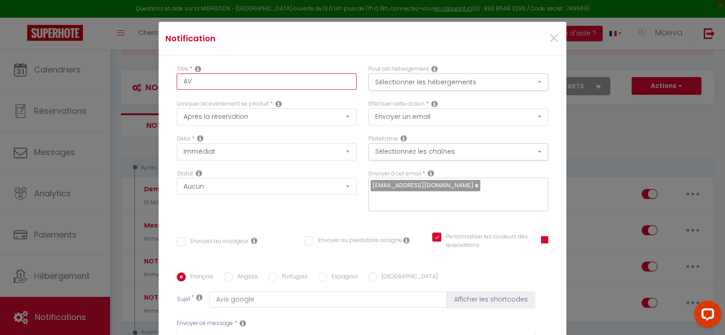
checkbox input "false"
checkbox input "true"
type input "AVI"
checkbox input "false"
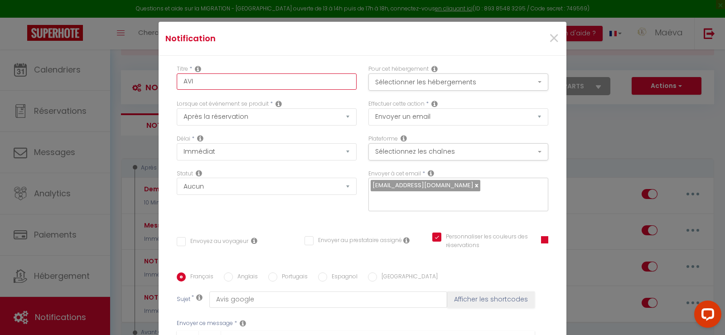
checkbox input "true"
type input "AVIS"
checkbox input "false"
checkbox input "true"
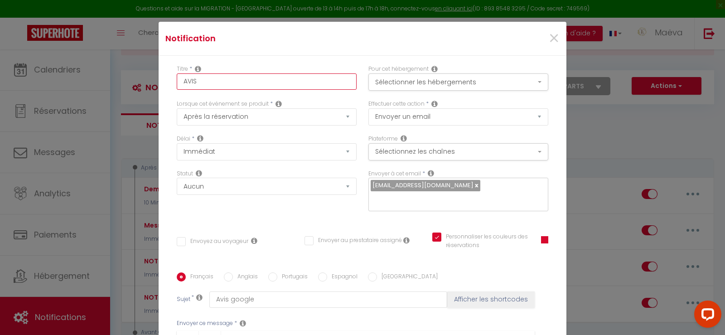
type input "AVIS"
checkbox input "false"
checkbox input "true"
type input "AVIS G"
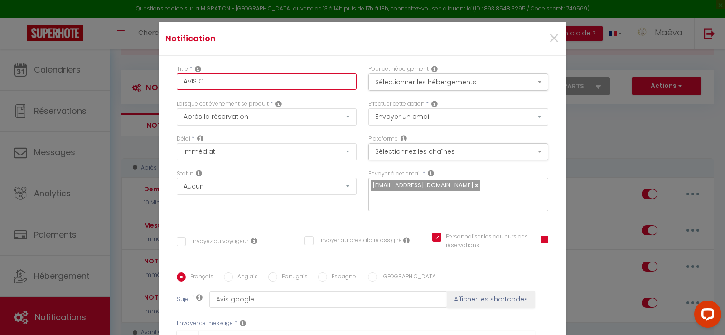
checkbox input "false"
checkbox input "true"
type input "AVIS GO"
checkbox input "false"
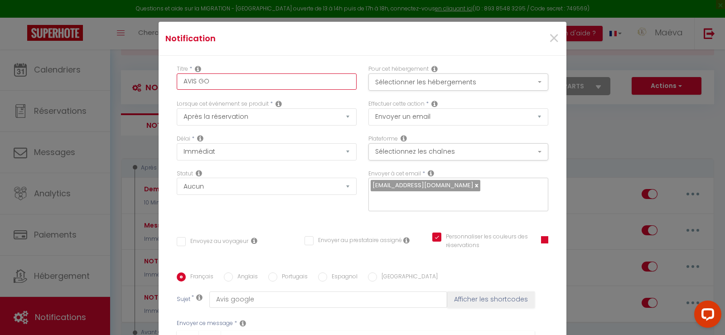
checkbox input "false"
checkbox input "true"
type input "AVIS GOO"
checkbox input "false"
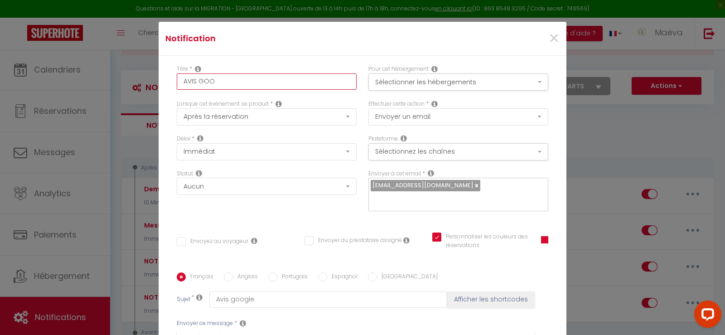
checkbox input "true"
type input "AVIS GOOG"
checkbox input "false"
checkbox input "true"
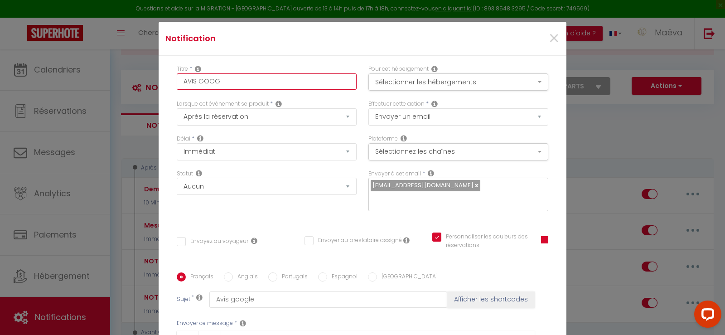
type input "AVIS GOOGL"
checkbox input "false"
checkbox input "true"
type input "AVIS GOOGLE"
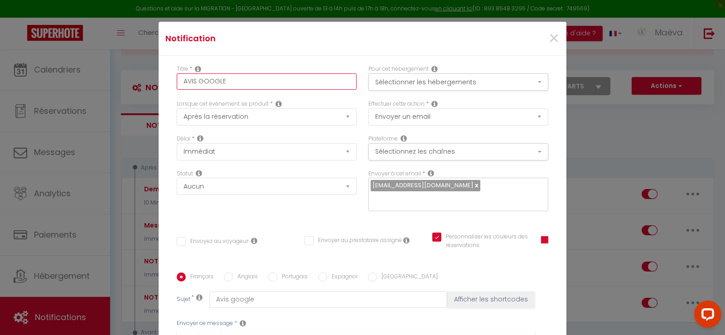
checkbox input "false"
checkbox input "true"
type input "AVIS GOOGLE"
click at [217, 108] on label "Lorsque cet événement se produit" at bounding box center [223, 104] width 92 height 9
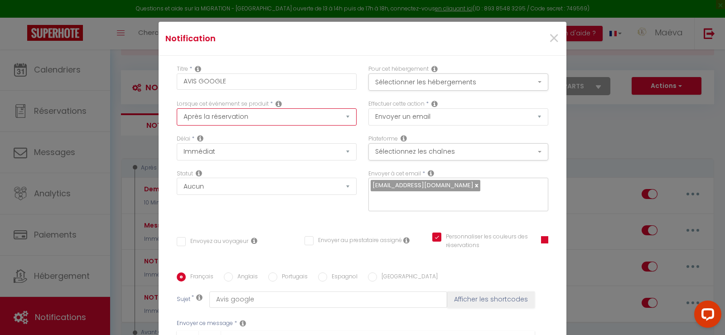
click at [217, 109] on select "Après la réservation Avant Checkin (à partir de 12h00) Après Checkin (à partir …" at bounding box center [267, 116] width 180 height 17
click at [177, 108] on select "Après la réservation Avant Checkin (à partir de 12h00) Après Checkin (à partir …" at bounding box center [267, 116] width 180 height 17
click at [224, 101] on label "Lorsque cet événement se produit" at bounding box center [223, 104] width 92 height 9
click at [223, 109] on select "Après la réservation Avant Checkin (à partir de 12h00) Après Checkin (à partir …" at bounding box center [267, 116] width 180 height 17
click at [177, 108] on select "Après la réservation Avant Checkin (à partir de 12h00) Après Checkin (à partir …" at bounding box center [267, 116] width 180 height 17
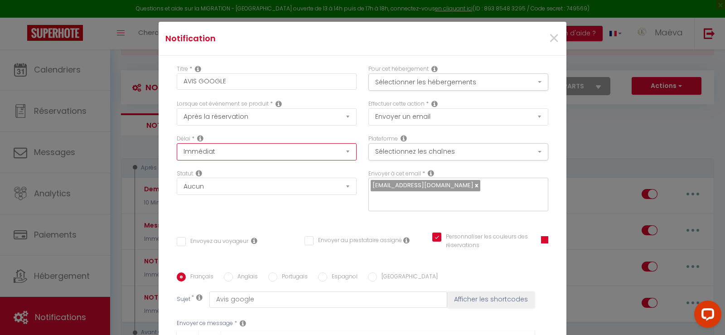
click at [239, 147] on select "Immédiat + 10 Minutes + 1 Heure + 2 Heures + 3 Heures + 4 Heures + 5 Heures + 6…" at bounding box center [267, 151] width 180 height 17
select select "30 Jours"
click at [177, 143] on select "Immédiat + 10 Minutes + 1 Heure + 2 Heures + 3 Heures + 4 Heures + 5 Heures + 6…" at bounding box center [267, 151] width 180 height 17
checkbox input "false"
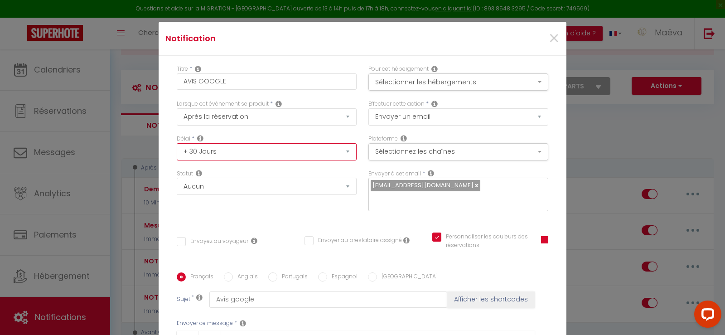
checkbox input "true"
click at [402, 91] on div "Pour cet hébergement Sélectionner les hébergements Tous les apparts Autres Mais…" at bounding box center [458, 82] width 192 height 35
click at [403, 85] on button "Sélectionner les hébergements" at bounding box center [458, 81] width 180 height 17
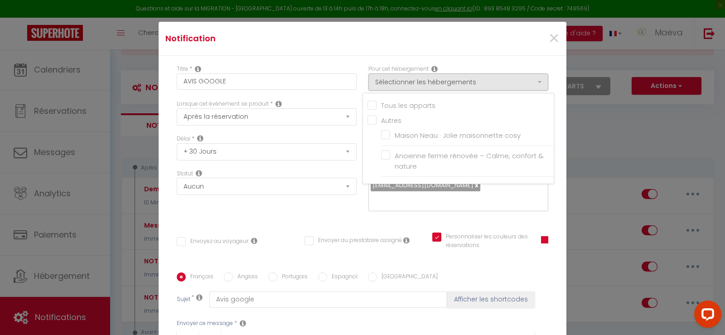
click at [402, 104] on input "Tous les apparts" at bounding box center [460, 104] width 186 height 9
checkbox input "true"
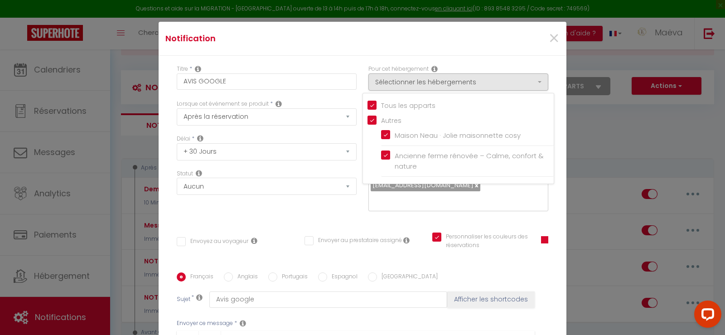
checkbox input "false"
checkbox input "true"
click at [385, 225] on div "Titre * AVIS GOOGLE Pour cet hébergement Sélectionner les hébergements Tous les…" at bounding box center [363, 272] width 408 height 433
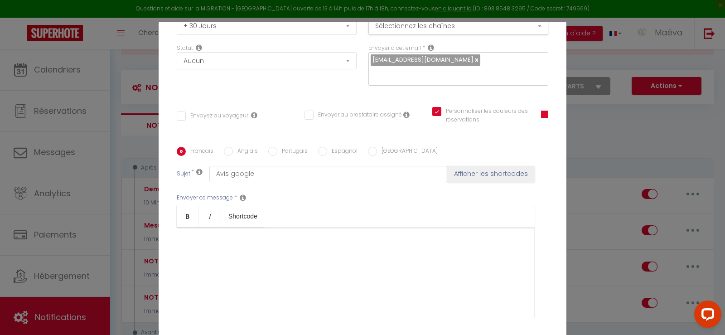
scroll to position [136, 0]
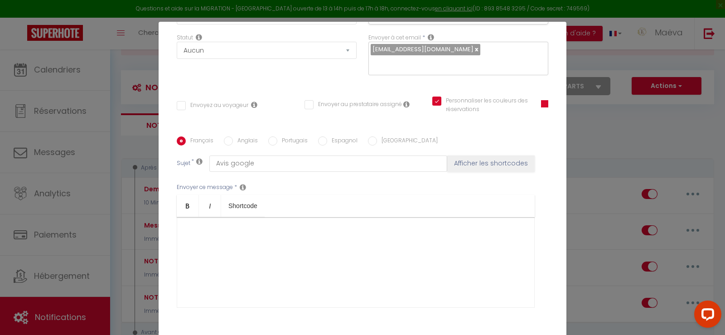
click at [226, 107] on input "Envoyez au voyageur" at bounding box center [213, 105] width 72 height 9
checkbox input "true"
checkbox input "false"
checkbox input "true"
click at [283, 237] on div at bounding box center [356, 262] width 358 height 91
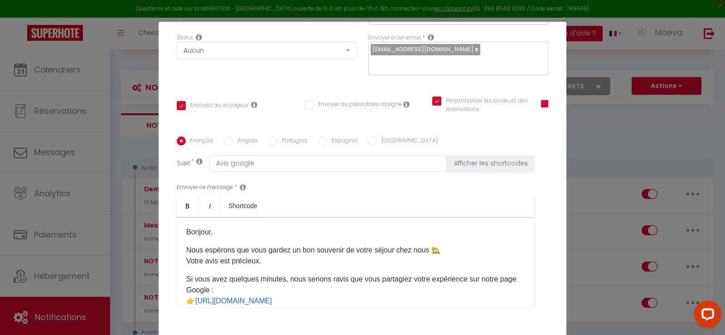
click at [214, 236] on p "Bonjour," at bounding box center [355, 231] width 339 height 11
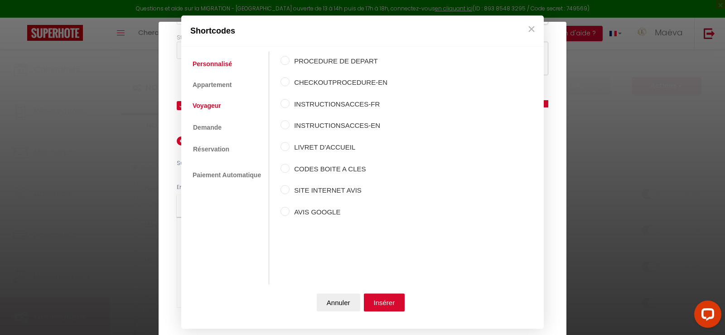
click at [216, 102] on link "Voyageur" at bounding box center [207, 106] width 38 height 16
click at [319, 82] on label "Prénom du voyageur" at bounding box center [333, 82] width 89 height 11
click at [289, 82] on input "Prénom du voyageur" at bounding box center [284, 81] width 9 height 9
radio input "true"
click at [390, 294] on button "Insérer" at bounding box center [384, 302] width 41 height 18
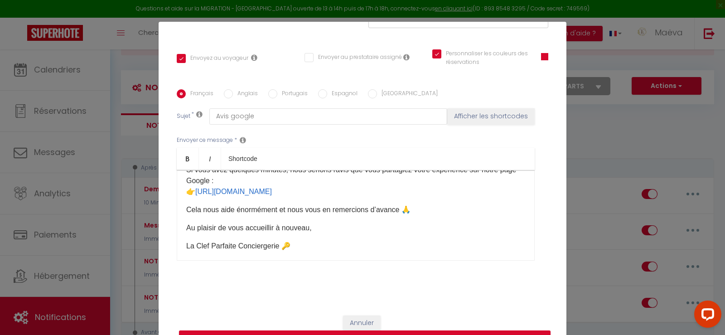
scroll to position [82, 0]
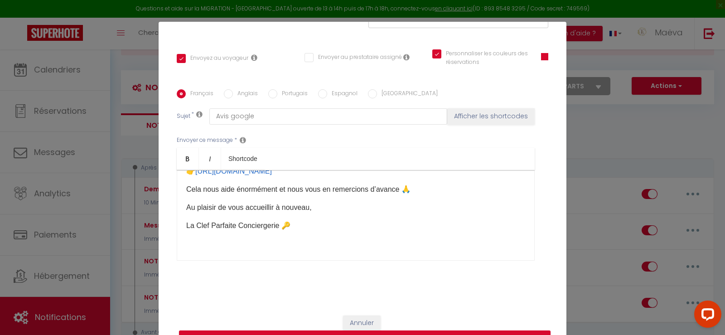
click at [188, 248] on div "Bonjour [GUEST:FIRST_NAME] ​ Nous espérons que vous gardez un bon souvenir de v…" at bounding box center [356, 215] width 358 height 91
click at [187, 251] on div "Bonjour [GUEST:FIRST_NAME] ​ Nous espérons que vous gardez un bon souvenir de v…" at bounding box center [356, 215] width 358 height 91
click at [185, 255] on div "Bonjour [GUEST:FIRST_NAME] ​ Nous espérons que vous gardez un bon souvenir de v…" at bounding box center [356, 215] width 358 height 91
click at [186, 245] on p at bounding box center [355, 243] width 339 height 11
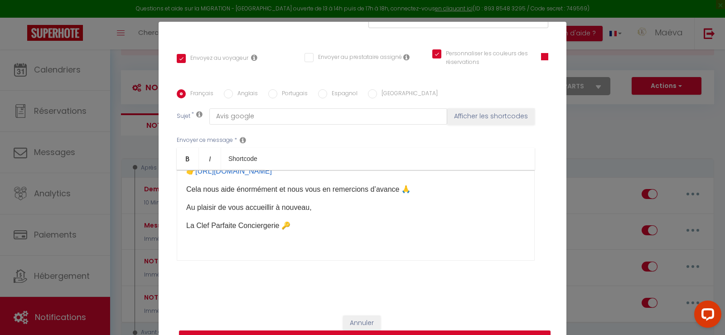
scroll to position [72, 0]
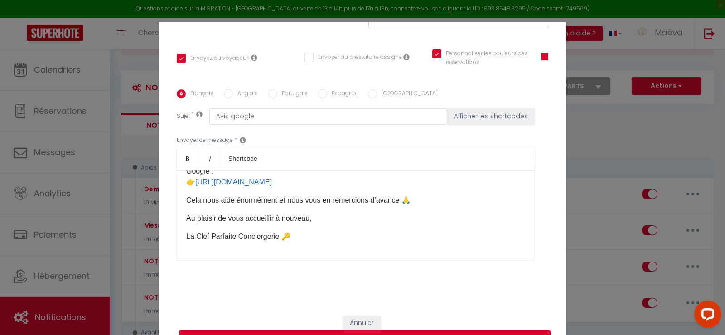
click at [183, 248] on div "Bonjour [GUEST:FIRST_NAME] ​ Nous espérons que vous gardez un bon souvenir de v…" at bounding box center [356, 215] width 358 height 91
click at [183, 250] on div "Bonjour [GUEST:FIRST_NAME] ​ Nous espérons que vous gardez un bon souvenir de v…" at bounding box center [356, 215] width 358 height 91
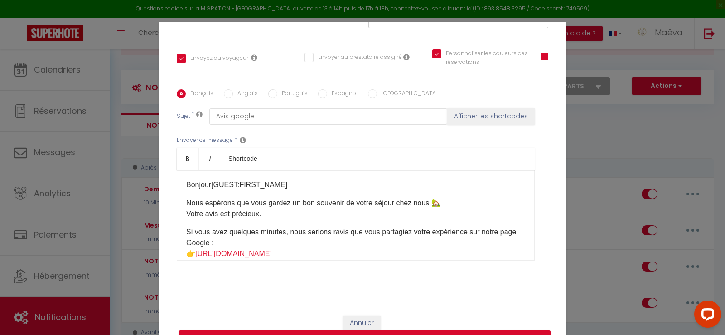
click at [331, 256] on div "Bonjour [GUEST:FIRST_NAME] ​ Nous espérons que vous gardez un bon souvenir de v…" at bounding box center [356, 215] width 358 height 91
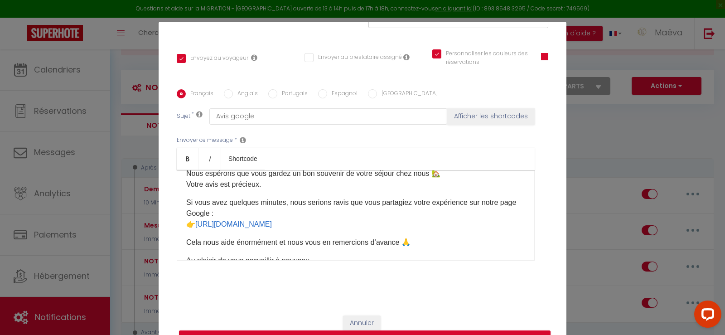
click at [360, 221] on p "Si vous avez quelques minutes, nous serions ravis que vous partagiez votre expé…" at bounding box center [355, 213] width 339 height 33
click at [483, 111] on button "Afficher les shortcodes" at bounding box center [490, 116] width 87 height 16
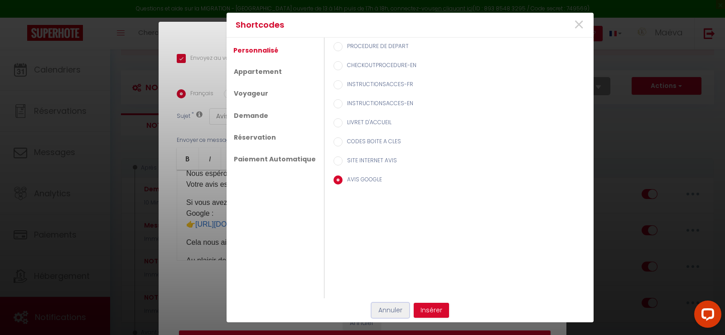
click at [389, 311] on button "Annuler" at bounding box center [390, 310] width 38 height 15
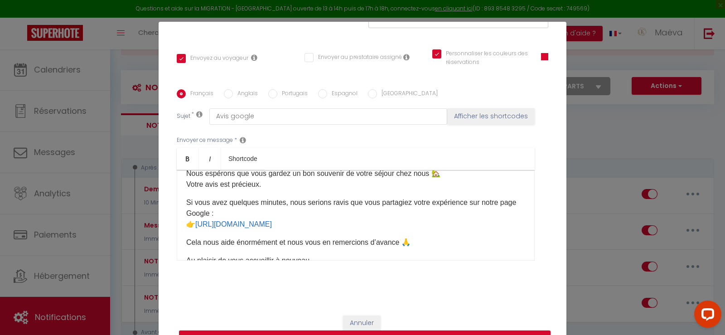
click at [356, 225] on p "Si vous avez quelques minutes, nous serions ravis que vous partagiez votre expé…" at bounding box center [355, 213] width 339 height 33
click at [470, 106] on div "Français Anglais Portugais Espagnol Italien Sujet * Avis google Afficher les sh…" at bounding box center [362, 180] width 376 height 183
click at [470, 115] on button "Afficher les shortcodes" at bounding box center [490, 116] width 87 height 16
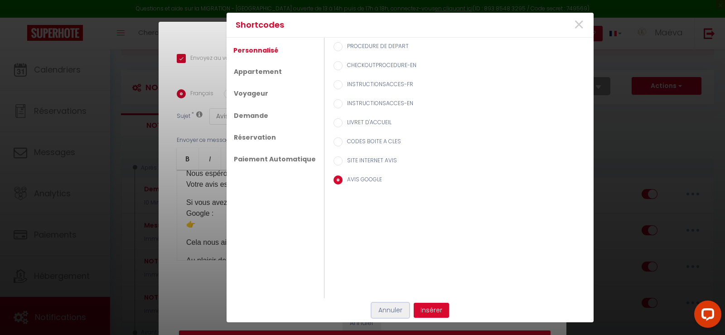
click at [391, 308] on button "Annuler" at bounding box center [390, 310] width 38 height 15
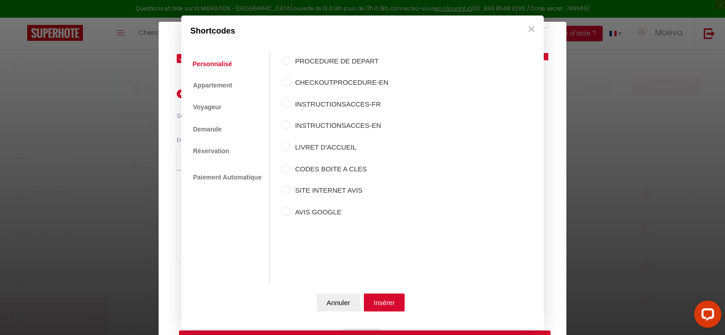
click at [303, 209] on label "AVIS GOOGLE" at bounding box center [339, 212] width 98 height 11
click at [290, 209] on input "AVIS GOOGLE" at bounding box center [285, 211] width 9 height 9
radio input "true"
click at [386, 296] on button "Insérer" at bounding box center [384, 302] width 41 height 18
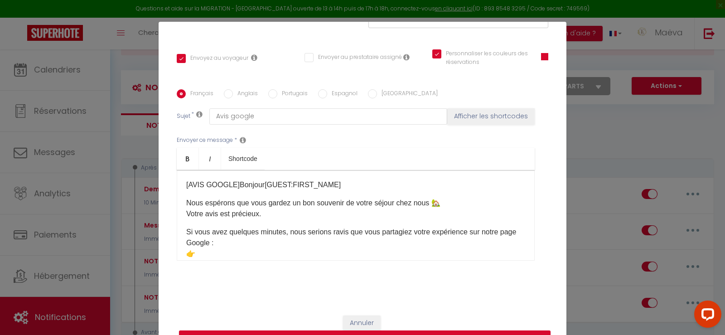
scroll to position [138, 0]
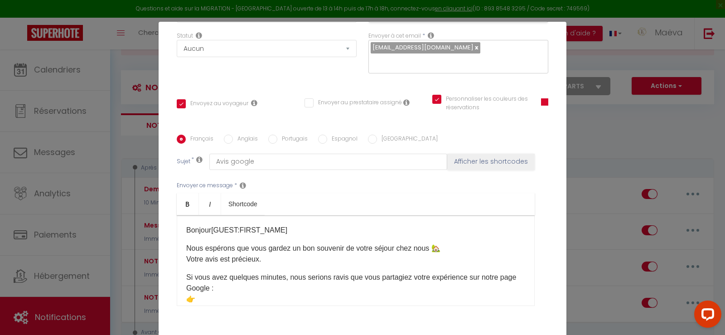
click at [239, 305] on div "​ Bonjour [GUEST:FIRST_NAME] ​ Nous espérons que vous gardez un bon souvenir de…" at bounding box center [356, 260] width 358 height 91
click at [237, 298] on p "Si vous avez quelques minutes, nous serions ravis que vous partagiez votre expé…" at bounding box center [355, 288] width 339 height 33
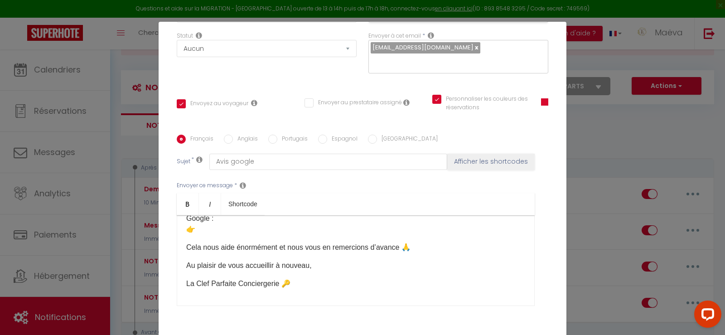
scroll to position [72, 0]
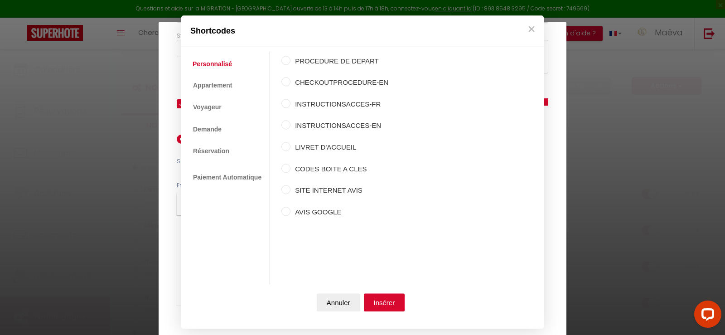
click at [301, 207] on label "AVIS GOOGLE" at bounding box center [339, 212] width 98 height 11
click at [290, 207] on input "AVIS GOOGLE" at bounding box center [285, 211] width 9 height 9
radio input "true"
click at [392, 298] on button "Insérer" at bounding box center [384, 302] width 41 height 18
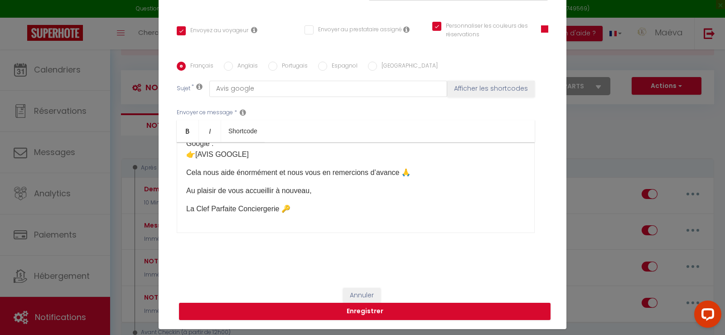
scroll to position [43, 0]
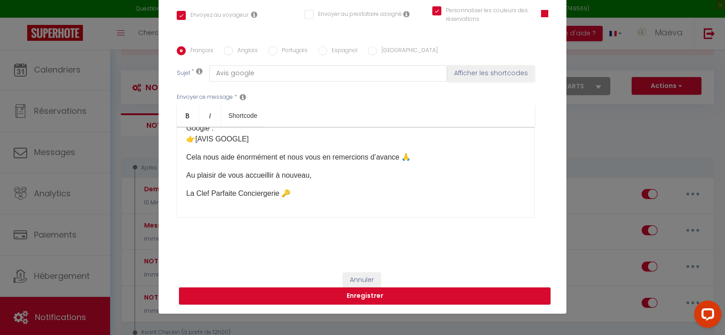
click at [236, 207] on div "​ Bonjour [GUEST:FIRST_NAME] ​ Nous espérons que vous gardez un bon souvenir de…" at bounding box center [356, 172] width 358 height 91
click at [177, 210] on div "​ Bonjour [GUEST:FIRST_NAME] ​ Nous espérons que vous gardez un bon souvenir de…" at bounding box center [356, 172] width 358 height 91
click at [316, 291] on button "Enregistrer" at bounding box center [364, 295] width 371 height 17
checkbox input "false"
checkbox input "true"
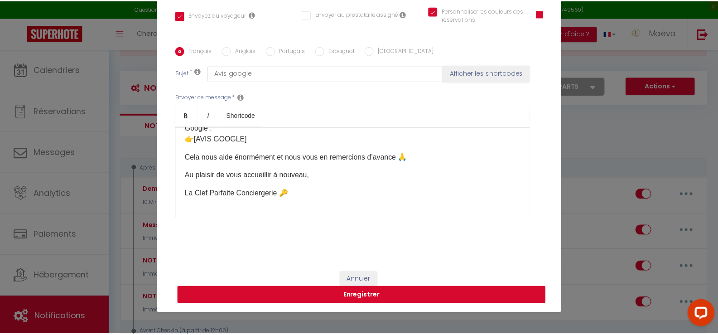
scroll to position [173, 0]
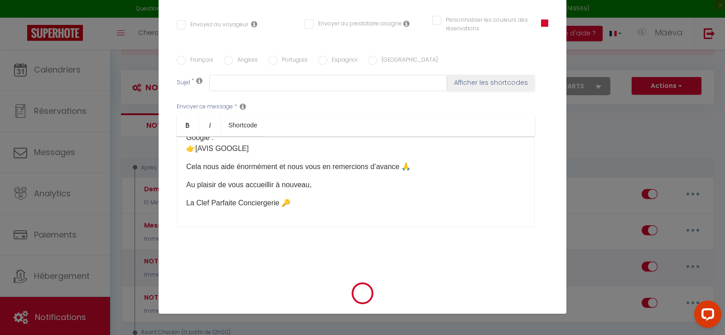
checkbox input "false"
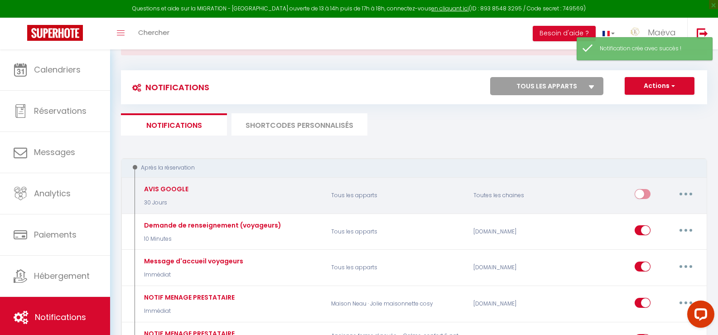
click at [685, 193] on icon "button" at bounding box center [685, 193] width 3 height 3
click at [654, 246] on link "Tester" at bounding box center [662, 247] width 67 height 15
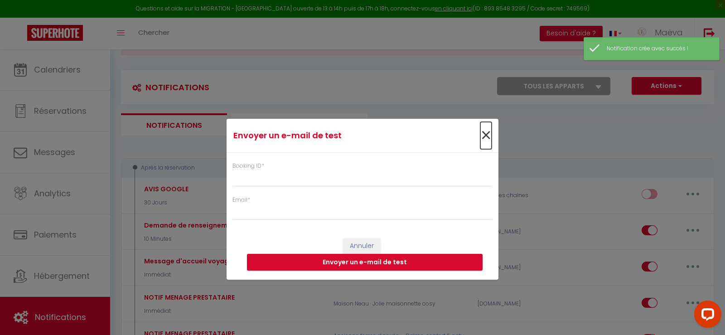
drag, startPoint x: 486, startPoint y: 132, endPoint x: 376, endPoint y: 132, distance: 110.1
click at [486, 132] on span "×" at bounding box center [485, 135] width 11 height 27
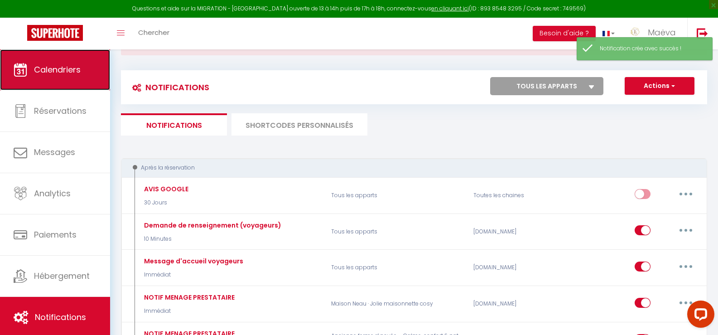
click at [86, 85] on link "Calendriers" at bounding box center [55, 69] width 110 height 41
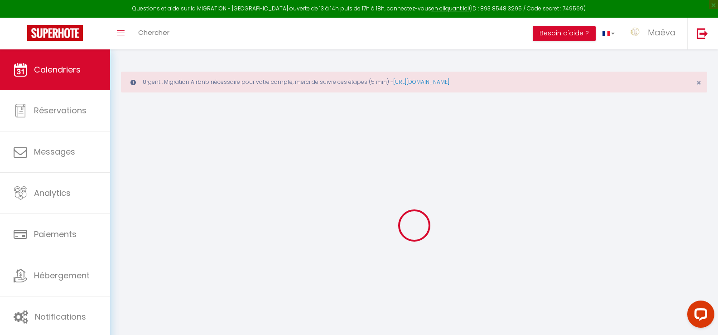
select select
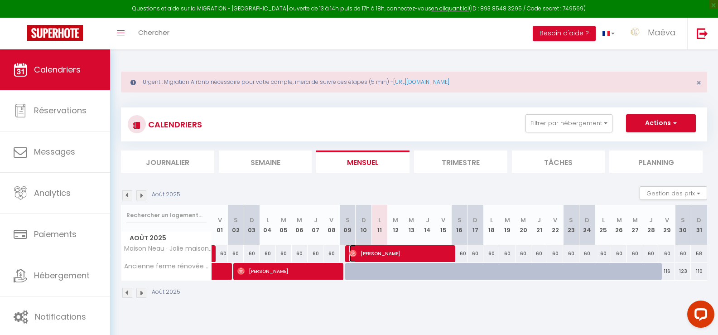
click at [418, 250] on span "[PERSON_NAME]" at bounding box center [399, 253] width 101 height 17
select select "OK"
select select "1"
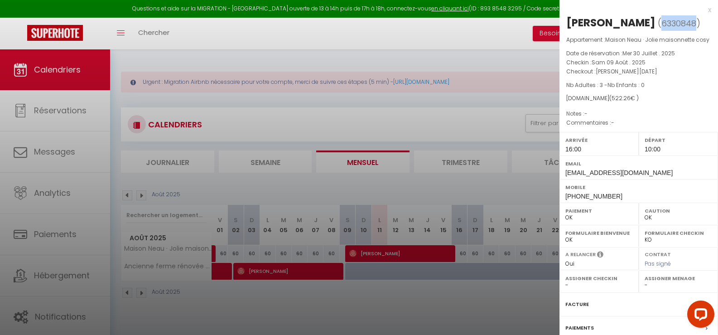
drag, startPoint x: 651, startPoint y: 25, endPoint x: 685, endPoint y: 26, distance: 34.0
click at [685, 26] on span "6330848" at bounding box center [678, 23] width 35 height 11
copy span "6330848"
click at [298, 128] on div at bounding box center [359, 167] width 718 height 335
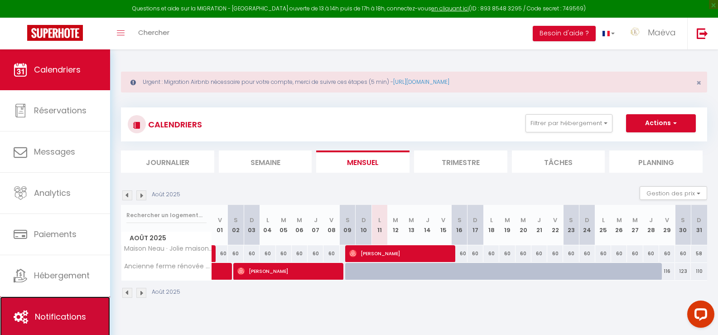
click at [48, 331] on link "Notifications" at bounding box center [55, 316] width 110 height 41
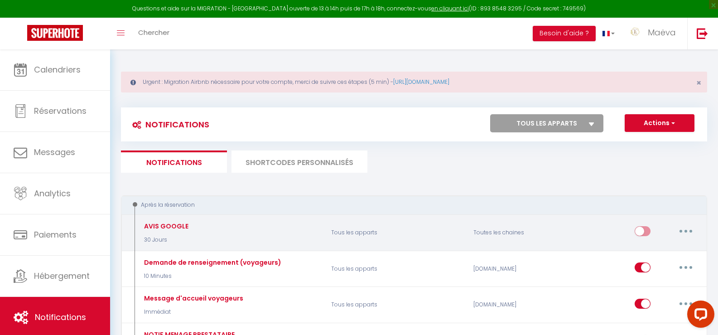
click at [682, 234] on button "button" at bounding box center [685, 231] width 25 height 14
click at [644, 283] on link "Tester" at bounding box center [662, 284] width 67 height 15
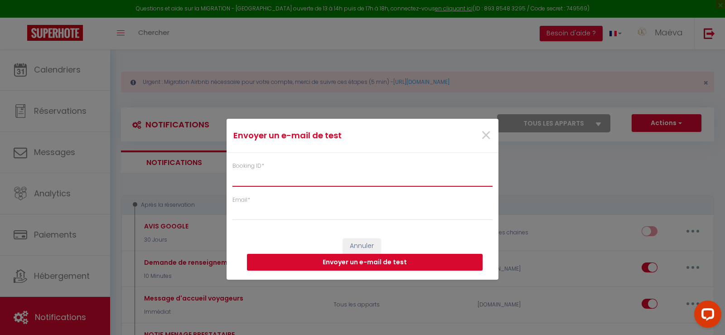
click at [259, 176] on input "Booking ID *" at bounding box center [362, 178] width 260 height 16
paste input "6330848"
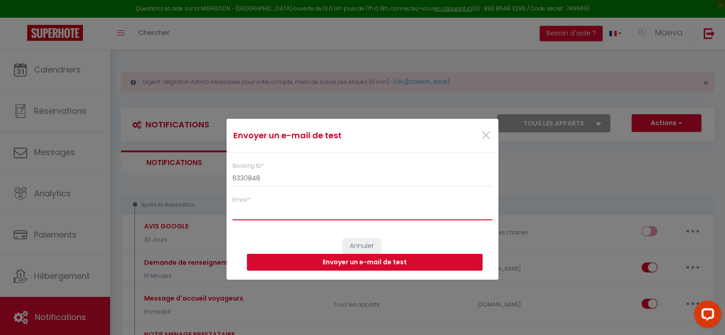
click at [276, 210] on input "Email *" at bounding box center [362, 212] width 260 height 16
click at [322, 262] on button "Envoyer un e-mail de test" at bounding box center [365, 262] width 236 height 17
click at [486, 137] on span "×" at bounding box center [485, 135] width 11 height 27
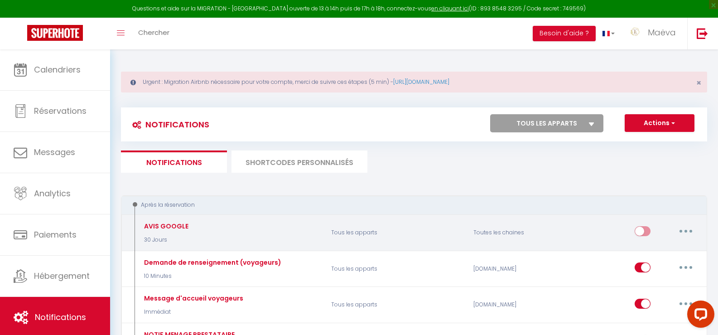
click at [693, 226] on button "button" at bounding box center [685, 231] width 25 height 14
click at [649, 252] on link "Editer" at bounding box center [662, 251] width 67 height 15
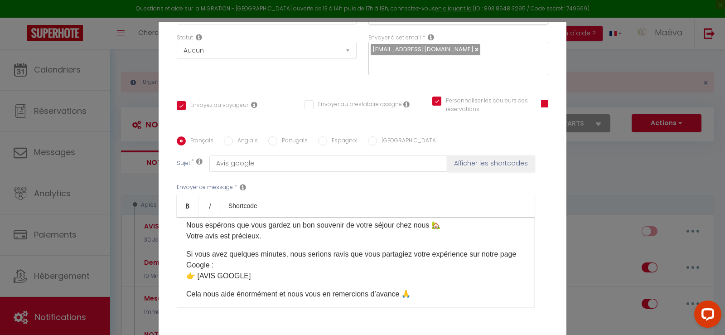
scroll to position [45, 0]
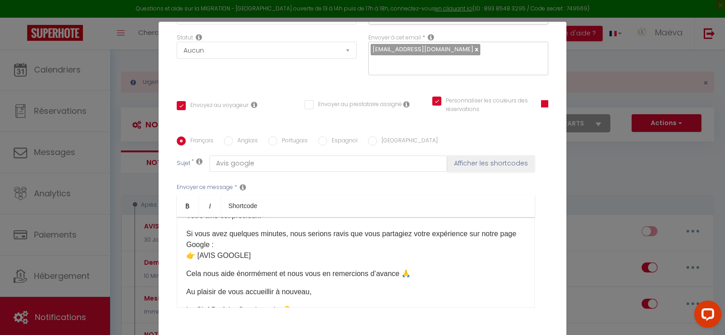
click at [190, 254] on p "Si vous avez quelques minutes, nous serions ravis que vous partagiez votre expé…" at bounding box center [355, 244] width 339 height 33
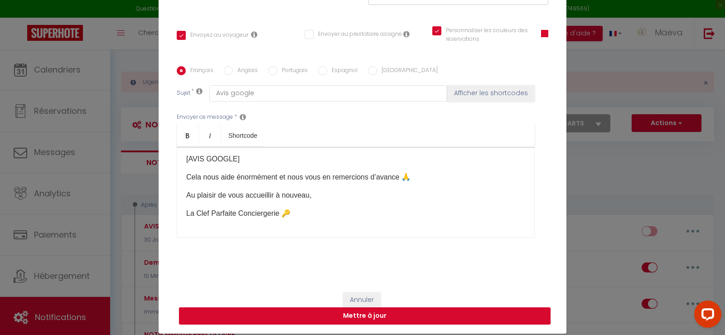
scroll to position [43, 0]
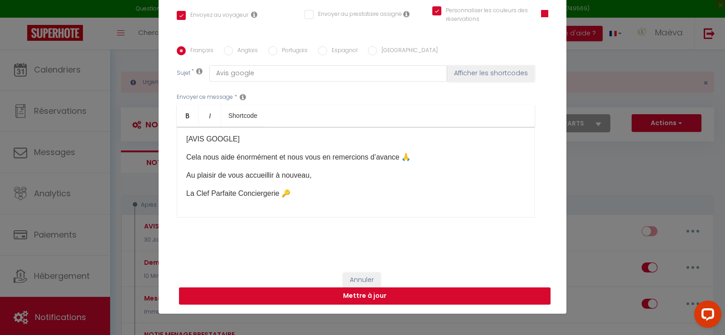
click at [460, 297] on button "Mettre à jour" at bounding box center [364, 295] width 371 height 17
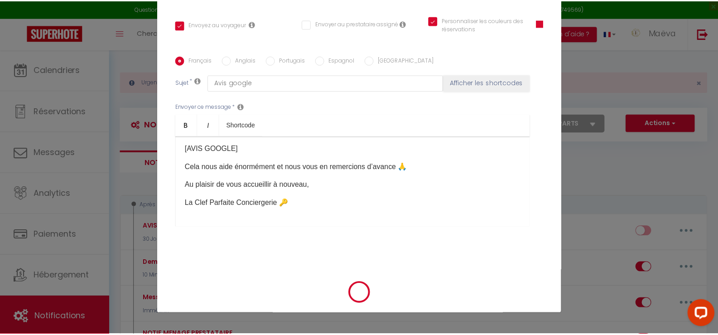
scroll to position [173, 0]
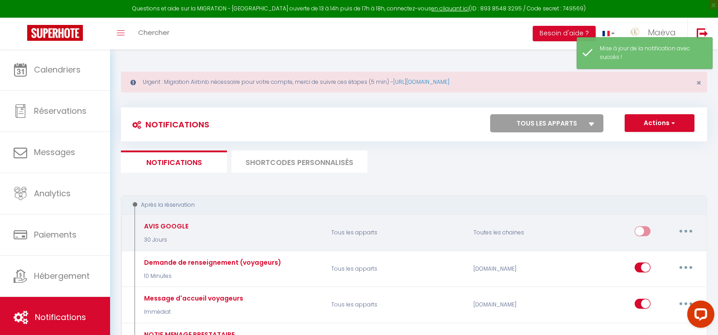
click at [683, 232] on button "button" at bounding box center [685, 231] width 25 height 14
click at [636, 286] on link "Tester" at bounding box center [662, 284] width 67 height 15
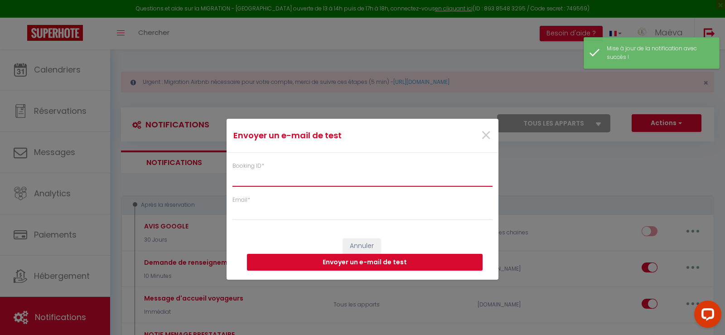
click at [267, 176] on input "Booking ID *" at bounding box center [362, 178] width 260 height 16
paste input "6330848"
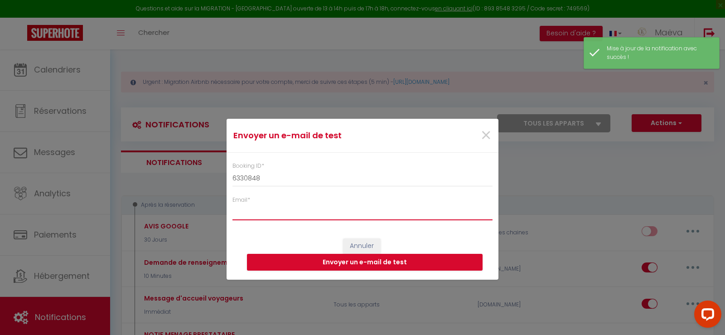
click at [270, 209] on input "Email *" at bounding box center [362, 212] width 260 height 16
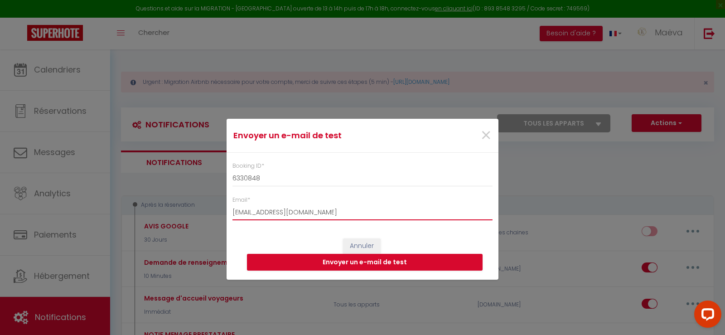
click button "Envoyer un e-mail de test" at bounding box center [365, 262] width 236 height 17
click at [484, 135] on span "×" at bounding box center [485, 135] width 11 height 27
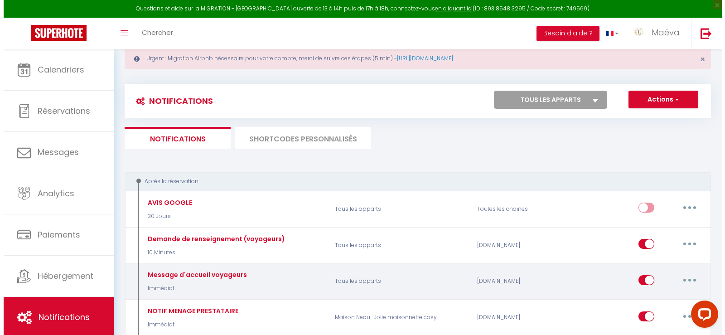
scroll to position [45, 0]
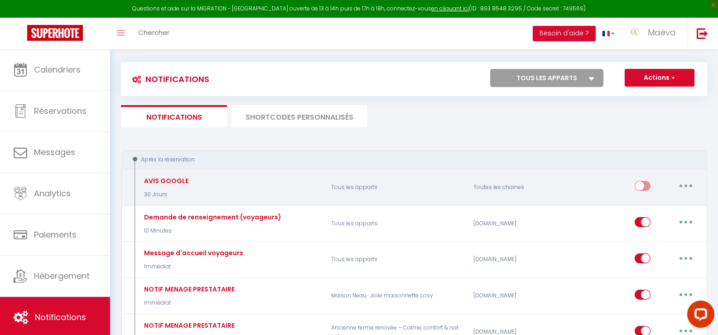
click at [692, 183] on button "button" at bounding box center [685, 185] width 25 height 14
click at [646, 211] on link "Editer" at bounding box center [662, 206] width 67 height 15
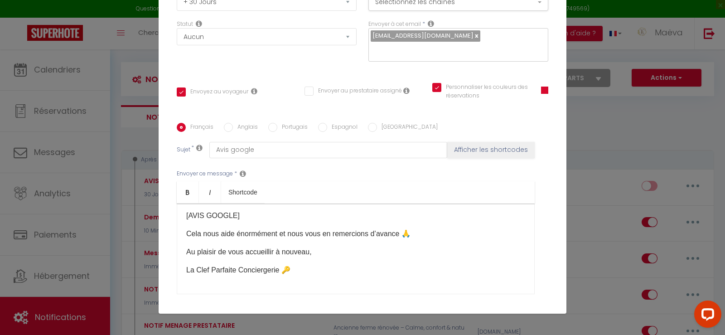
scroll to position [92, 0]
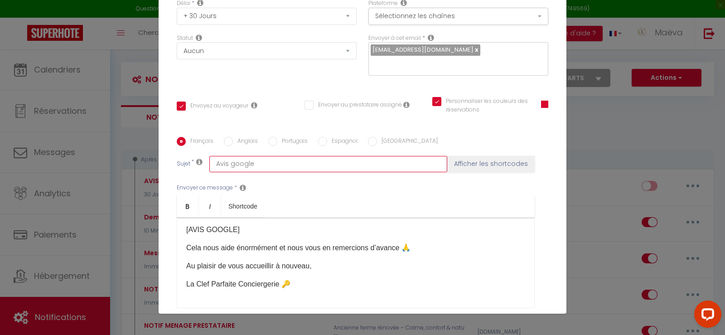
click at [257, 161] on input "Avis google" at bounding box center [328, 164] width 238 height 16
drag, startPoint x: 336, startPoint y: 157, endPoint x: 191, endPoint y: 166, distance: 145.7
click at [191, 166] on div "Sujet * Avis google Afficher les shortcodes" at bounding box center [362, 164] width 371 height 16
paste input "Partagez votre expérience en 2 minutes ✨"
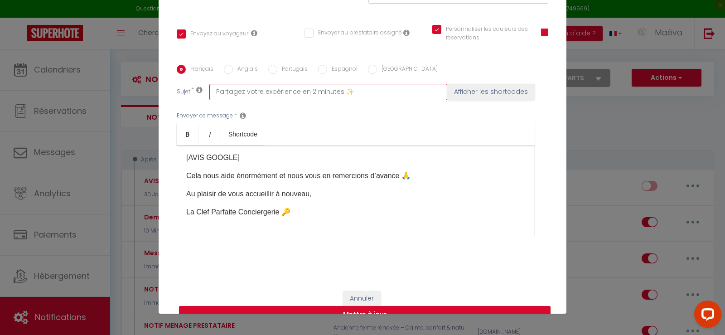
scroll to position [183, 0]
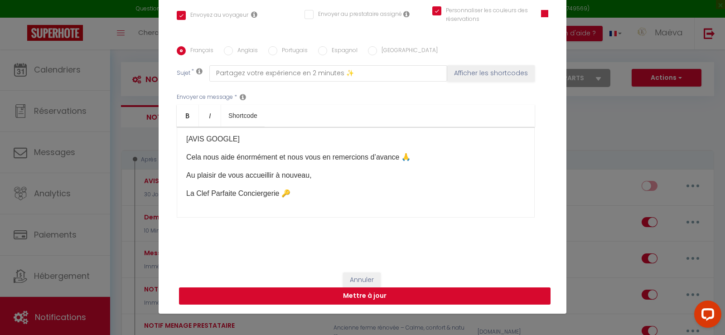
click at [485, 294] on button "Mettre à jour" at bounding box center [364, 295] width 371 height 17
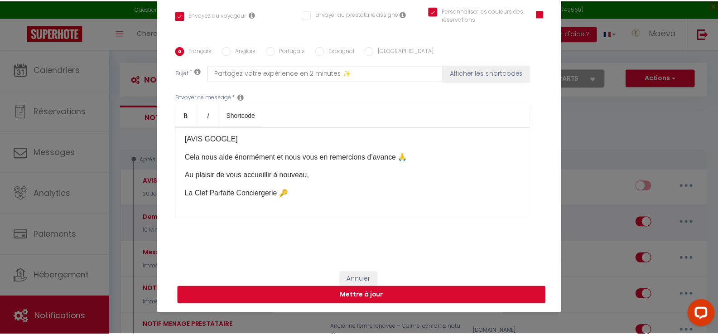
scroll to position [173, 0]
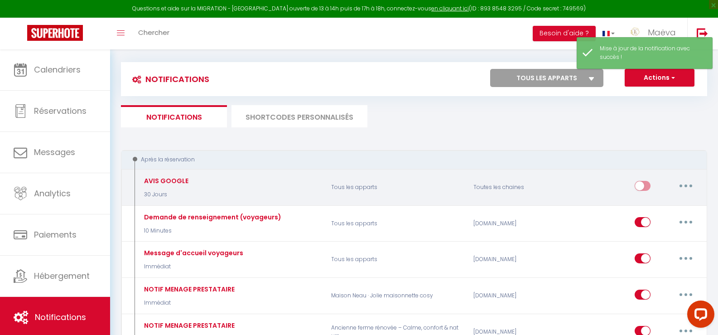
click at [683, 183] on button "button" at bounding box center [685, 185] width 25 height 14
click at [653, 237] on link "Tester" at bounding box center [662, 238] width 67 height 15
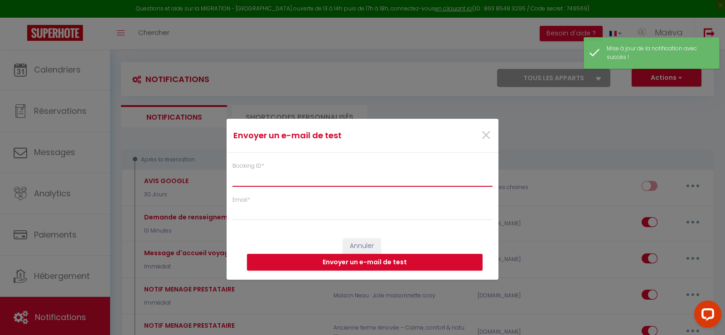
click at [362, 182] on input "Booking ID *" at bounding box center [362, 178] width 260 height 16
paste input "Partagez votre expérience en 2 minutes ✨"
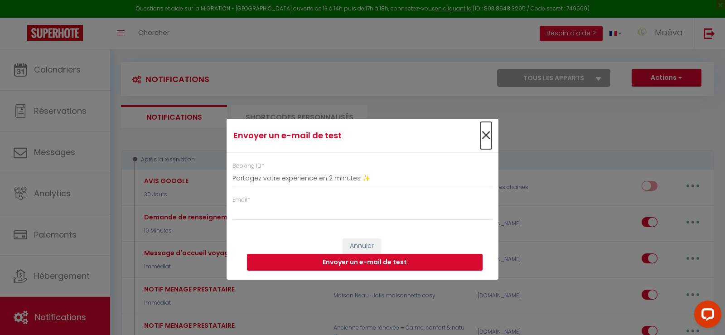
click at [486, 134] on span "×" at bounding box center [485, 135] width 11 height 27
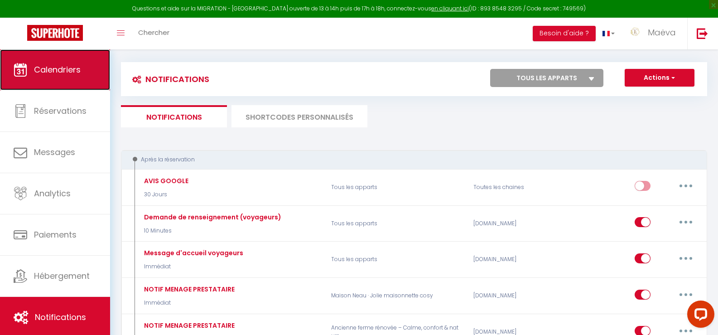
click at [76, 82] on link "Calendriers" at bounding box center [55, 69] width 110 height 41
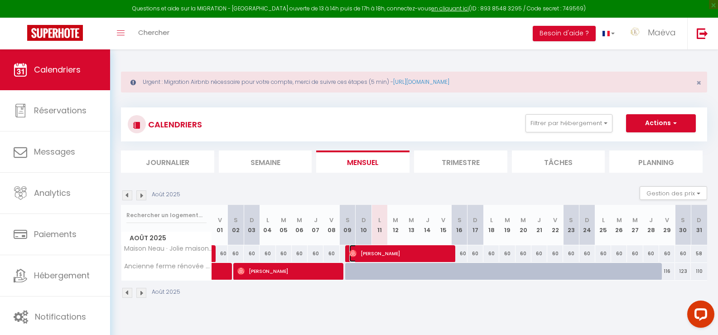
click at [410, 245] on span "[PERSON_NAME]" at bounding box center [399, 253] width 101 height 17
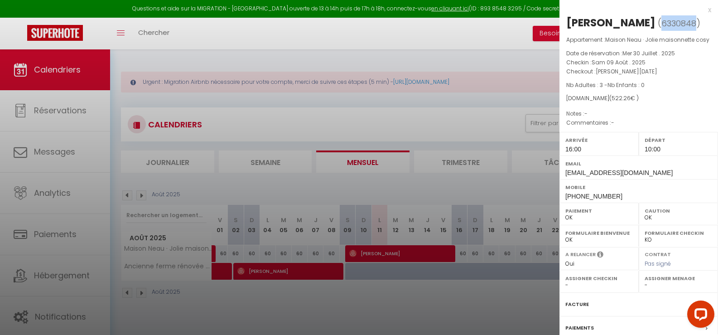
drag, startPoint x: 653, startPoint y: 23, endPoint x: 683, endPoint y: 24, distance: 30.8
click at [683, 24] on span "6330848" at bounding box center [678, 23] width 35 height 11
copy span "6330848"
click at [414, 107] on div at bounding box center [359, 167] width 718 height 335
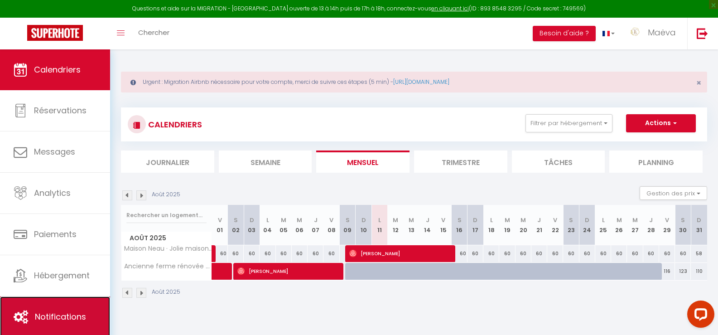
click at [77, 320] on span "Notifications" at bounding box center [60, 316] width 51 height 11
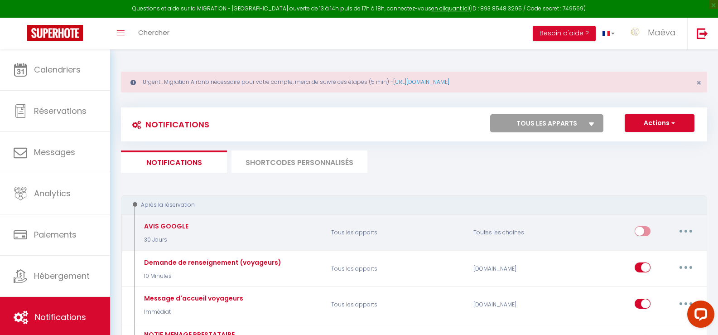
click at [686, 231] on icon "button" at bounding box center [685, 231] width 3 height 3
click at [653, 282] on link "Tester" at bounding box center [662, 284] width 67 height 15
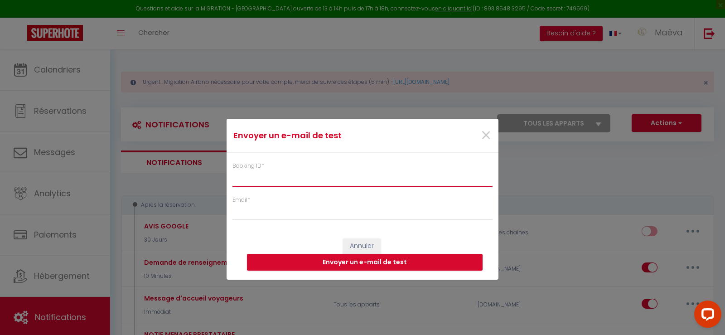
click at [310, 180] on input "Booking ID *" at bounding box center [362, 178] width 260 height 16
paste input "6330848"
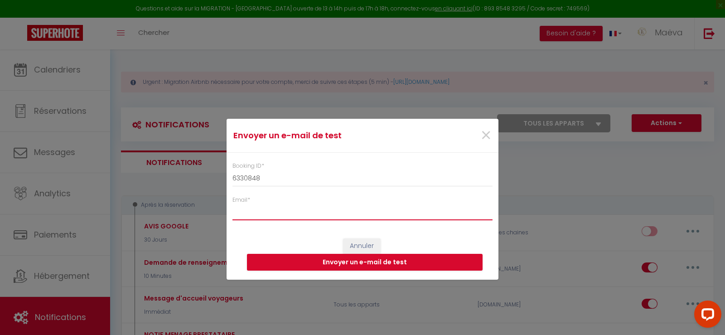
click at [309, 217] on input "Email *" at bounding box center [362, 212] width 260 height 16
click button "Envoyer un e-mail de test" at bounding box center [365, 262] width 236 height 17
click at [483, 133] on span "×" at bounding box center [485, 135] width 11 height 27
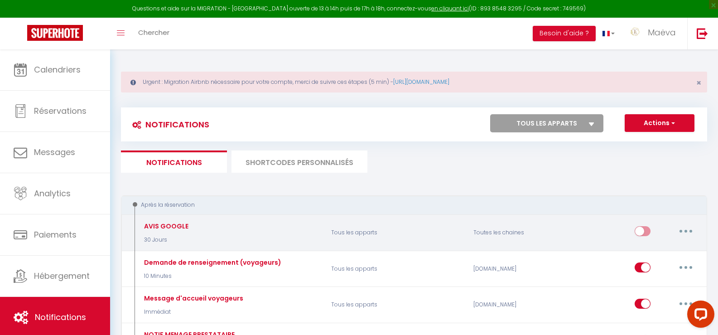
click at [678, 235] on button "button" at bounding box center [685, 231] width 25 height 14
click at [640, 283] on link "Tester" at bounding box center [662, 284] width 67 height 15
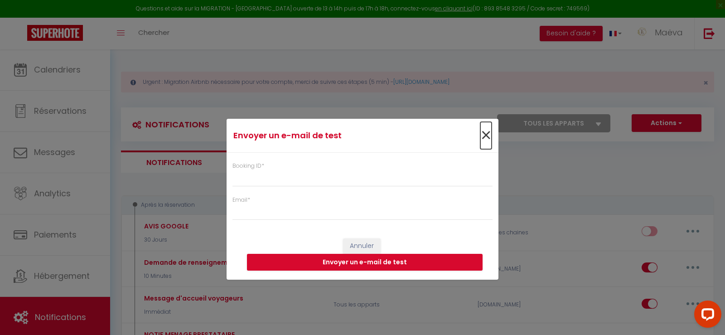
click at [485, 130] on span "×" at bounding box center [485, 135] width 11 height 27
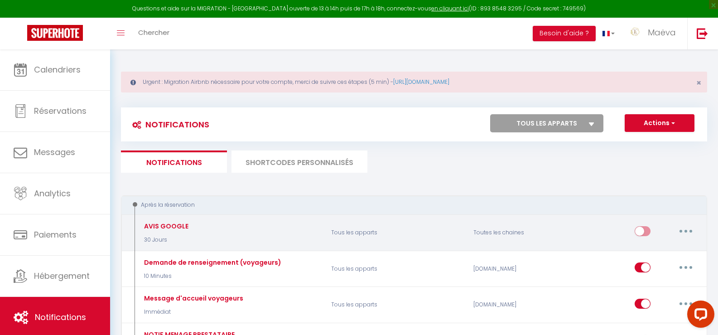
click at [679, 227] on button "button" at bounding box center [685, 231] width 25 height 14
click at [652, 256] on link "Editer" at bounding box center [662, 251] width 67 height 15
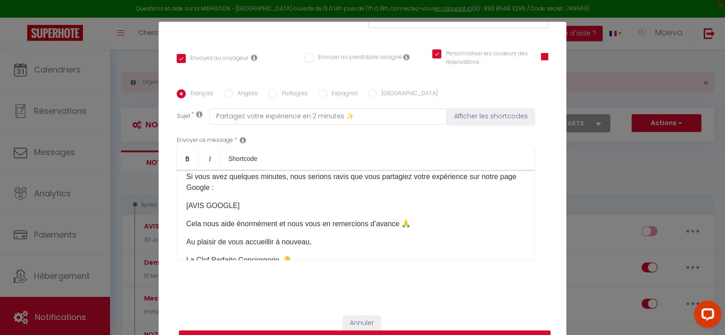
scroll to position [34, 0]
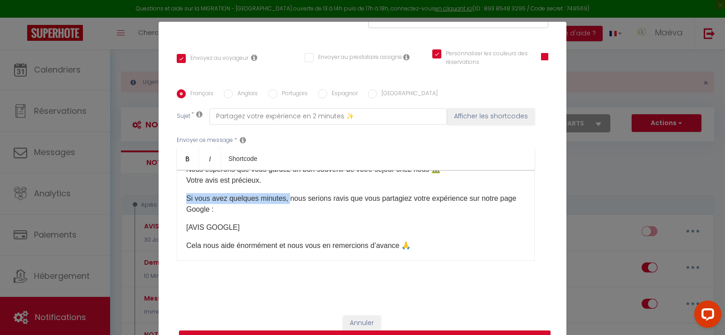
drag, startPoint x: 282, startPoint y: 199, endPoint x: 182, endPoint y: 199, distance: 100.5
click at [182, 199] on div "​Bonjour [GUEST:FIRST_NAME]​ Nous espérons que vous gardez un bon souvenir de v…" at bounding box center [356, 215] width 358 height 91
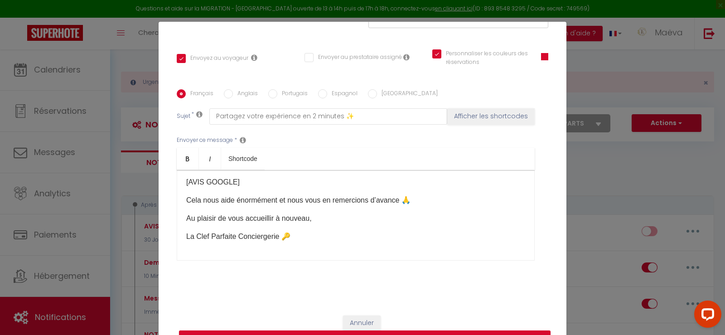
scroll to position [43, 0]
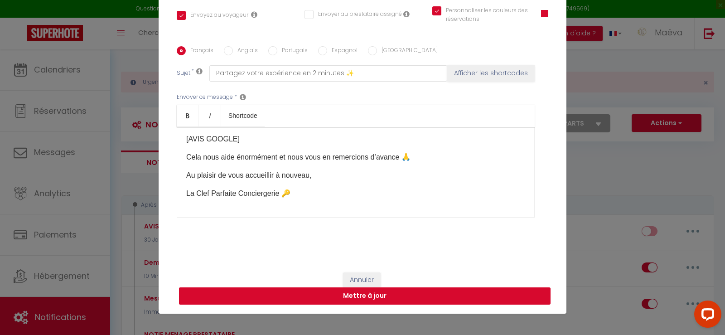
click at [411, 300] on button "Mettre à jour" at bounding box center [364, 295] width 371 height 17
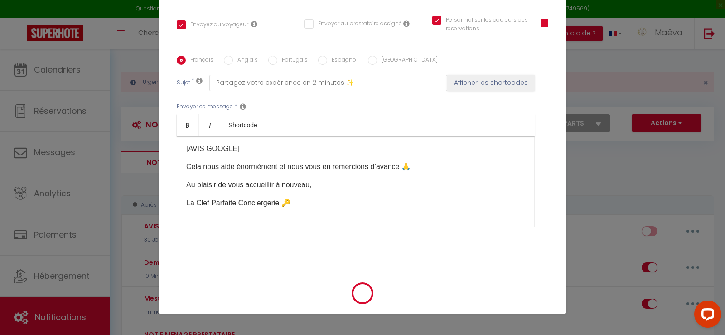
scroll to position [173, 0]
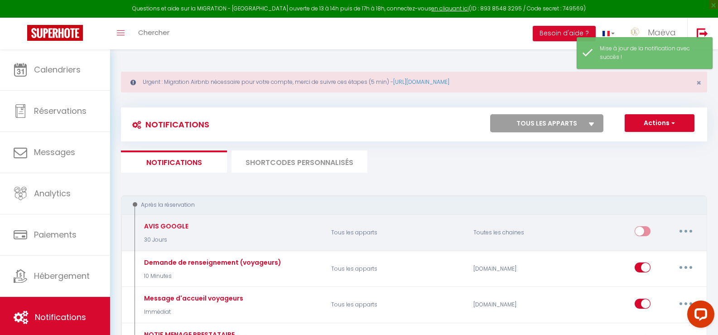
click at [691, 231] on button "button" at bounding box center [685, 231] width 25 height 14
click at [650, 255] on link "Editer" at bounding box center [662, 251] width 67 height 15
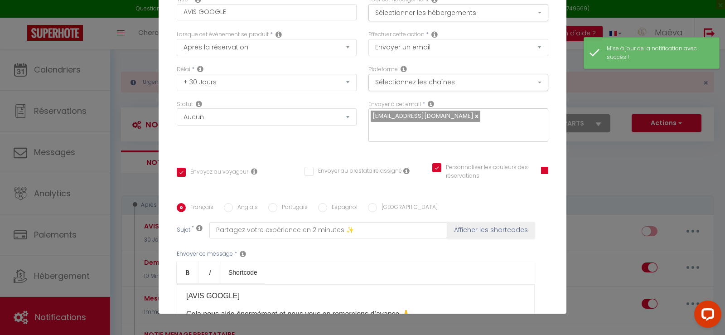
scroll to position [0, 0]
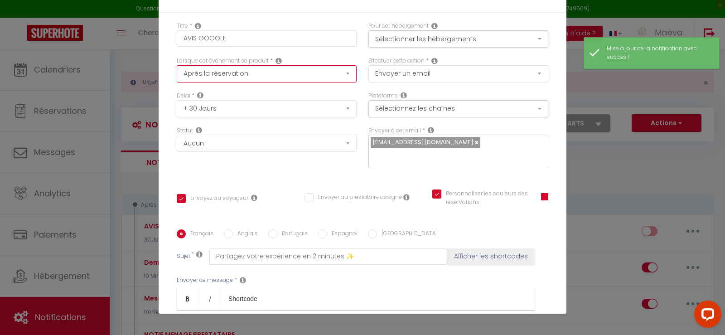
click at [235, 75] on select "Après la réservation Avant Checkin (à partir de 12h00) Après Checkin (à partir …" at bounding box center [267, 73] width 180 height 17
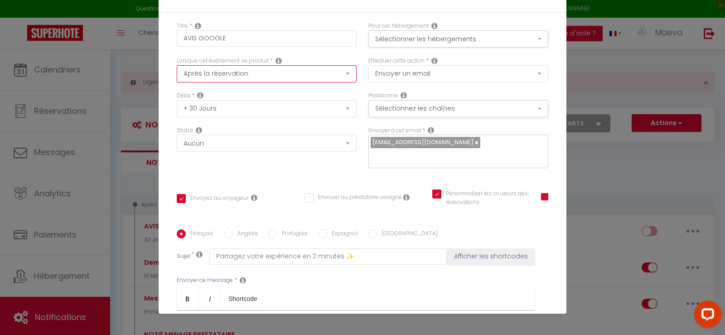
click at [177, 65] on select "Après la réservation Avant Checkin (à partir de 12h00) Après Checkin (à partir …" at bounding box center [267, 73] width 180 height 17
click at [314, 76] on select "Après la réservation Avant Checkin (à partir de 12h00) Après Checkin (à partir …" at bounding box center [267, 73] width 180 height 17
click at [289, 74] on select "Après la réservation Avant Checkin (à partir de 12h00) Après Checkin (à partir …" at bounding box center [267, 73] width 180 height 17
click at [290, 75] on select "Après la réservation Avant Checkin (à partir de 12h00) Après Checkin (à partir …" at bounding box center [267, 73] width 180 height 17
click at [289, 76] on select "Après la réservation Avant Checkin (à partir de 12h00) Après Checkin (à partir …" at bounding box center [267, 73] width 180 height 17
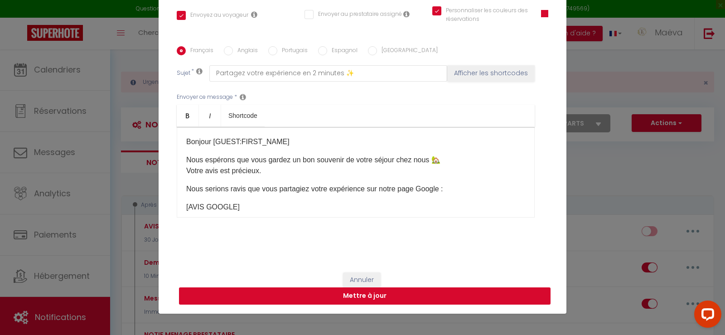
click at [382, 295] on button "Mettre à jour" at bounding box center [364, 295] width 371 height 17
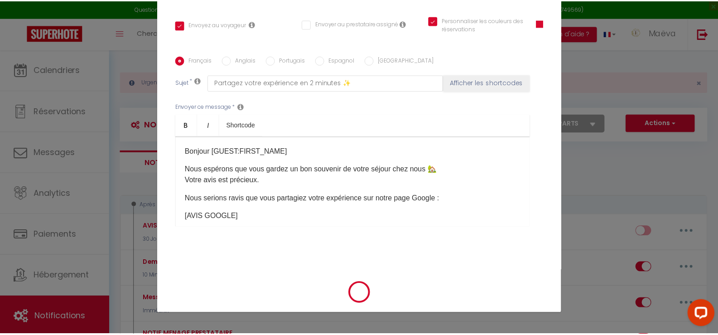
scroll to position [173, 0]
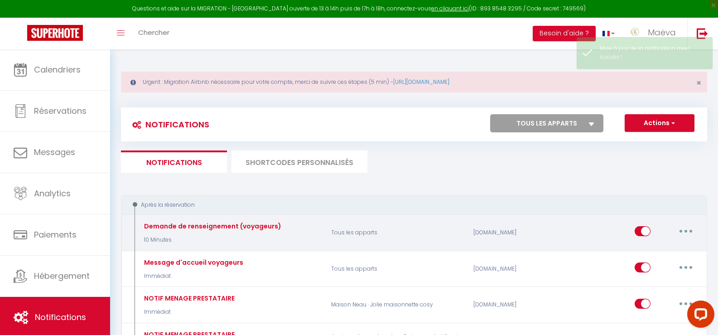
click at [687, 230] on button "button" at bounding box center [685, 231] width 25 height 14
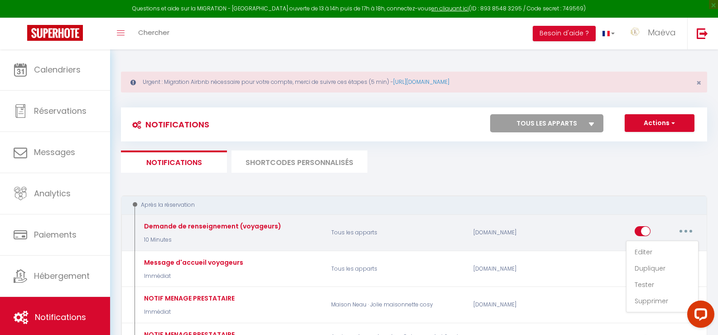
click at [643, 234] on input "checkbox" at bounding box center [643, 233] width 16 height 14
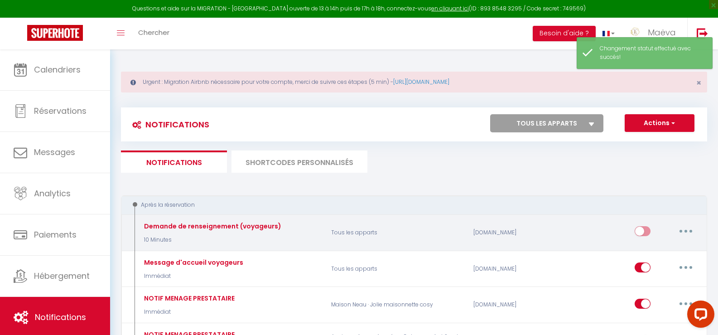
click at [682, 233] on button "button" at bounding box center [685, 231] width 25 height 14
click at [661, 282] on link "Tester" at bounding box center [662, 284] width 67 height 15
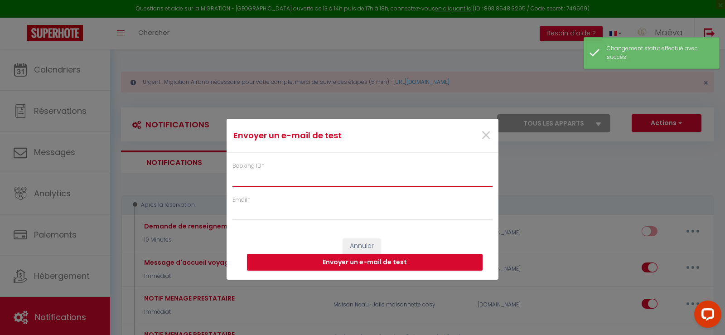
click at [344, 176] on input "Booking ID *" at bounding box center [362, 178] width 260 height 16
paste input "6330848"
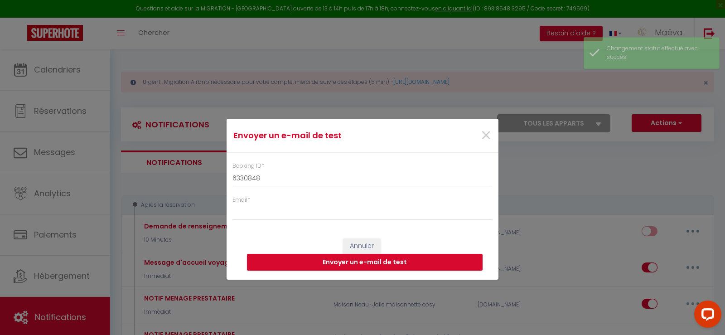
click at [341, 221] on form "Envoyer un e-mail de test × Booking ID * 6330848 Email * Annuler Envoyer un e-m…" at bounding box center [362, 199] width 272 height 161
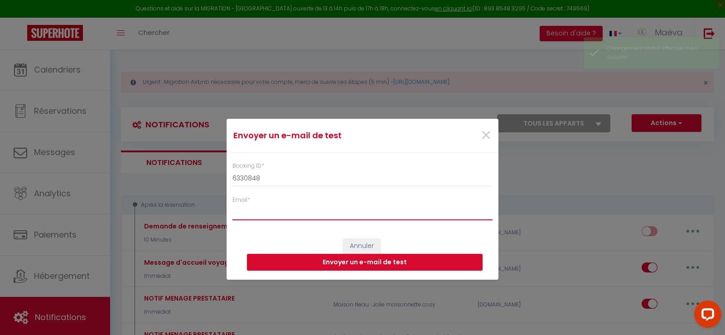
click at [344, 216] on input "Email *" at bounding box center [362, 212] width 260 height 16
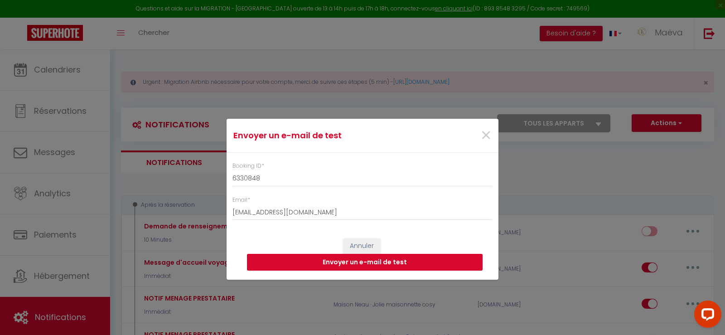
click at [337, 261] on button "Envoyer un e-mail de test" at bounding box center [365, 262] width 236 height 17
click at [478, 139] on div "×" at bounding box center [452, 135] width 90 height 20
click at [481, 138] on span "×" at bounding box center [485, 135] width 11 height 27
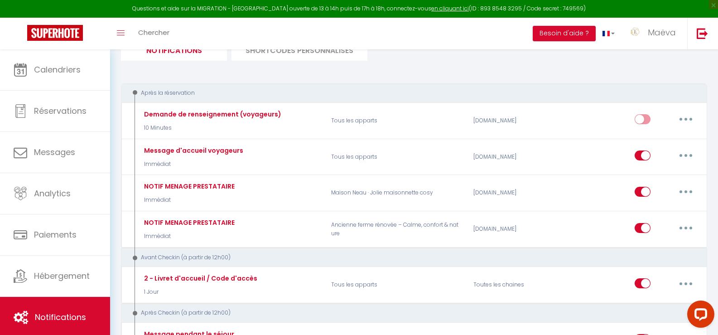
scroll to position [45, 0]
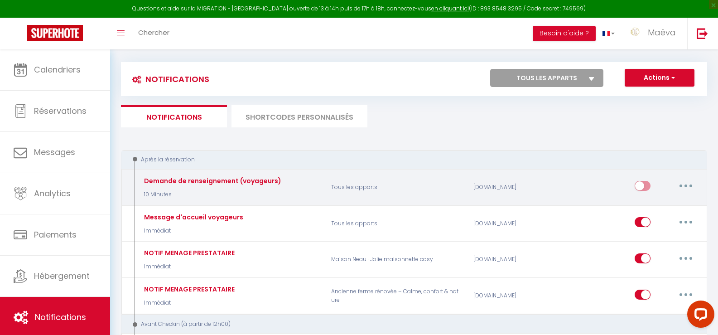
click at [638, 185] on input "checkbox" at bounding box center [643, 188] width 16 height 14
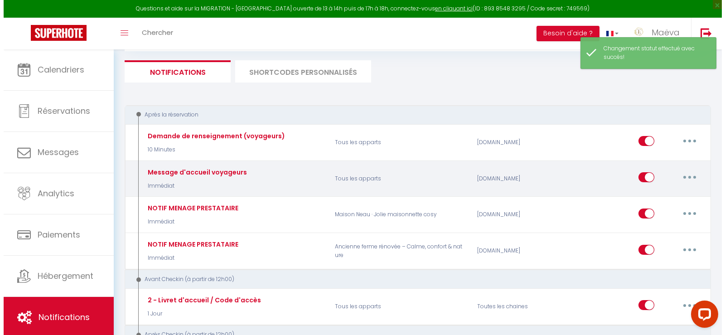
scroll to position [91, 0]
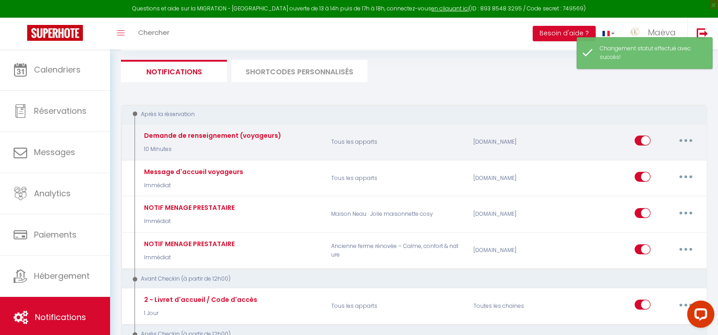
click at [685, 139] on button "button" at bounding box center [685, 140] width 25 height 14
click at [656, 165] on link "Editer" at bounding box center [662, 161] width 67 height 15
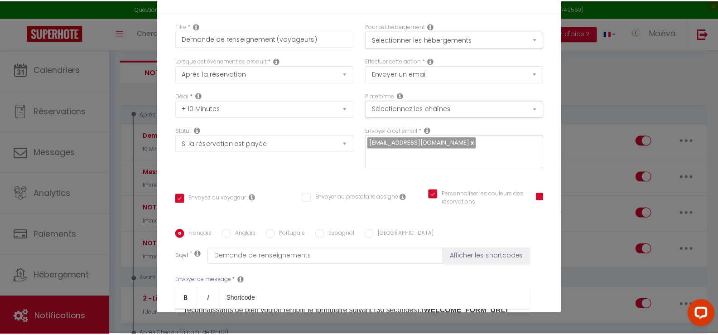
scroll to position [0, 0]
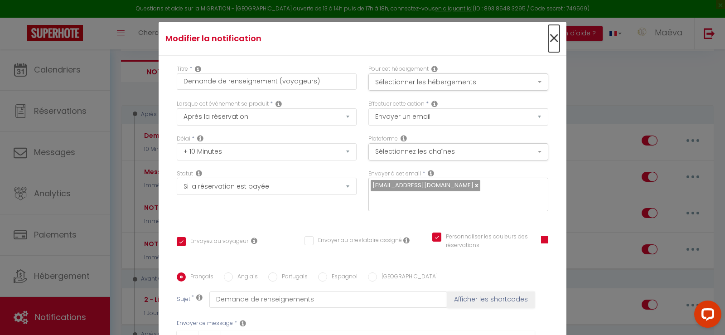
click at [548, 38] on span "×" at bounding box center [553, 38] width 11 height 27
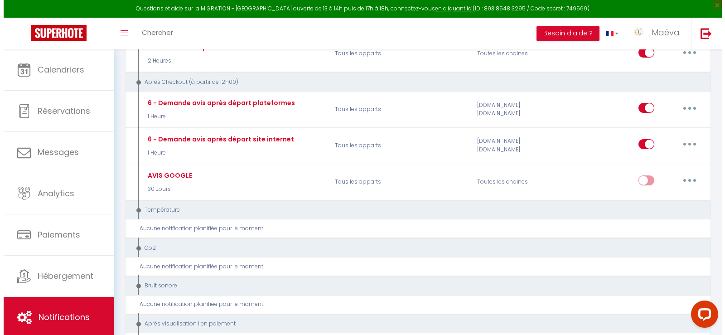
scroll to position [453, 0]
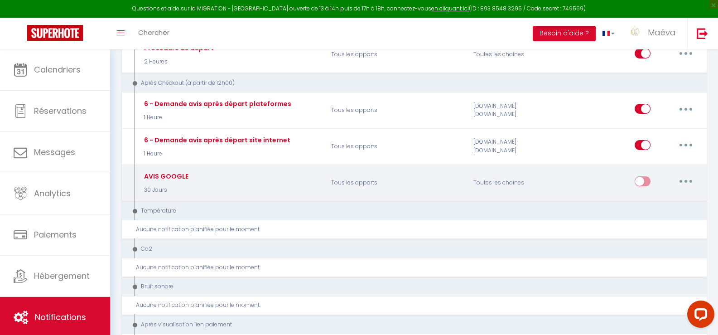
click at [684, 177] on button "button" at bounding box center [685, 181] width 25 height 14
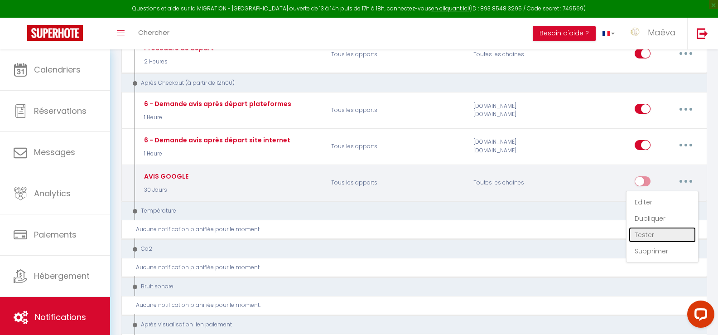
click at [650, 236] on link "Tester" at bounding box center [662, 234] width 67 height 15
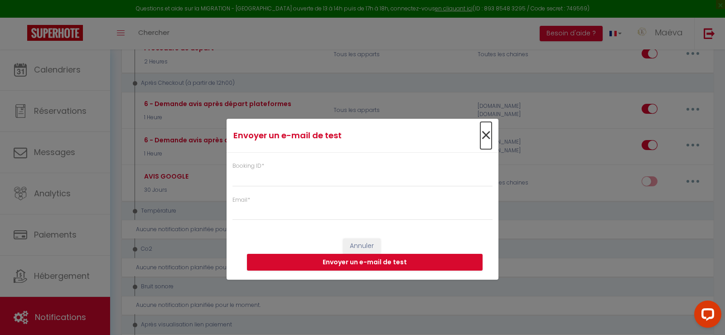
click at [486, 135] on span "×" at bounding box center [485, 135] width 11 height 27
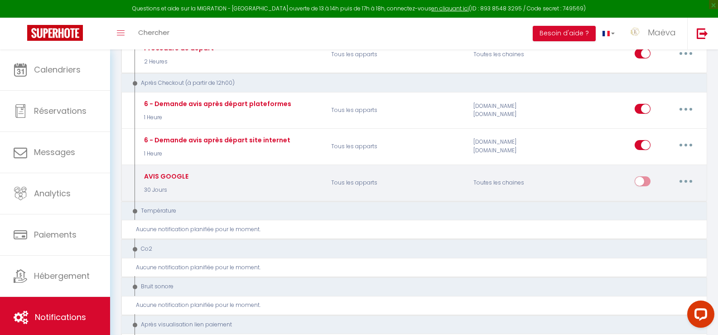
click at [674, 179] on button "button" at bounding box center [685, 181] width 25 height 14
click at [668, 201] on link "Editer" at bounding box center [662, 201] width 67 height 15
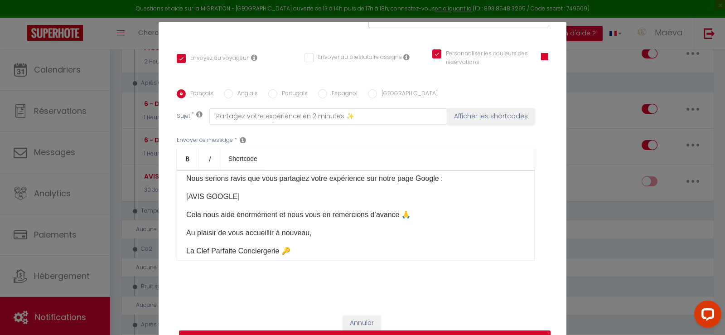
scroll to position [8, 0]
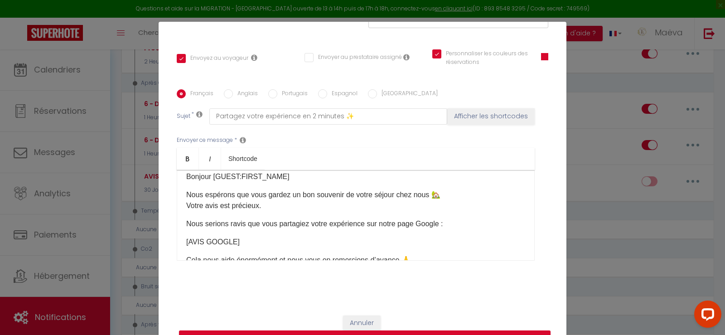
click at [442, 195] on p "Nous espérons que vous gardez un bon souvenir de votre séjour chez nous 🏡 Votre…" at bounding box center [355, 200] width 339 height 22
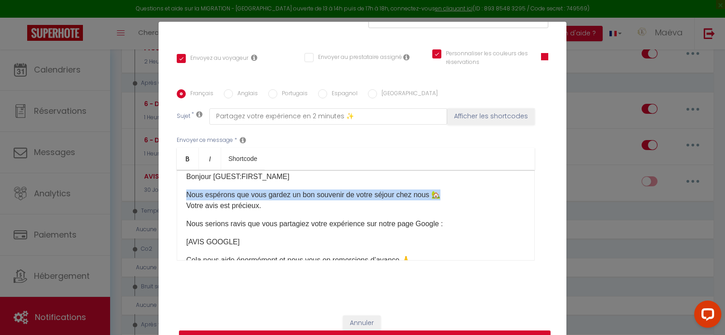
drag, startPoint x: 449, startPoint y: 192, endPoint x: 183, endPoint y: 197, distance: 266.8
click at [186, 197] on p "Nous espérons que vous gardez un bon souvenir de votre séjour chez nous 🏡 Votre…" at bounding box center [355, 200] width 339 height 22
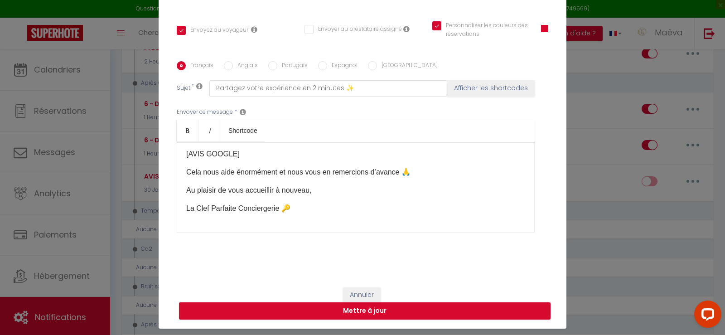
scroll to position [43, 0]
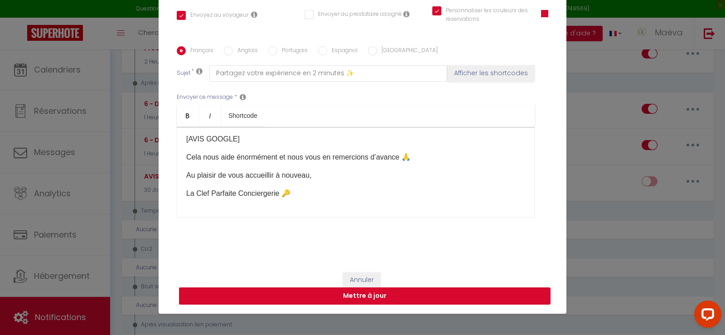
click at [422, 292] on button "Mettre à jour" at bounding box center [364, 295] width 371 height 17
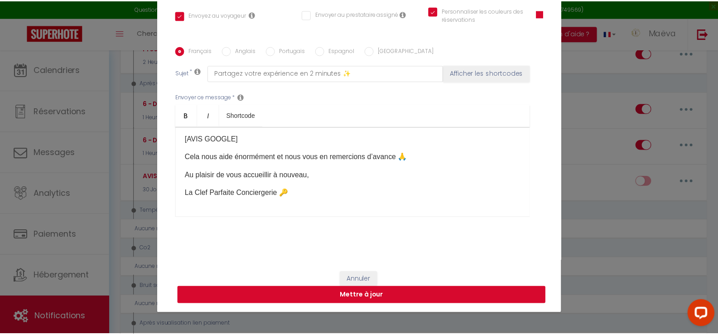
scroll to position [173, 0]
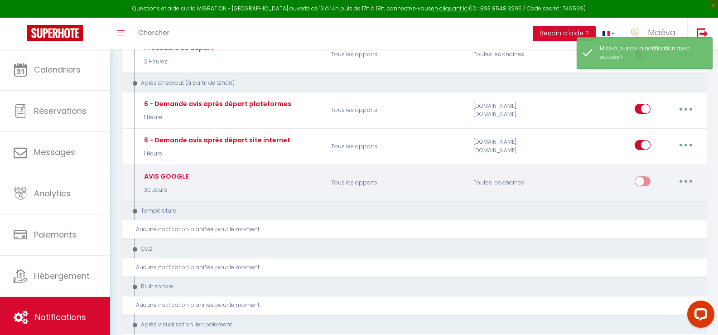
click at [684, 177] on button "button" at bounding box center [685, 181] width 25 height 14
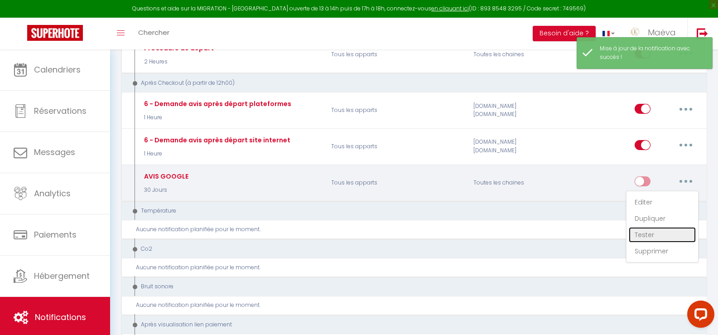
click at [665, 231] on link "Tester" at bounding box center [662, 234] width 67 height 15
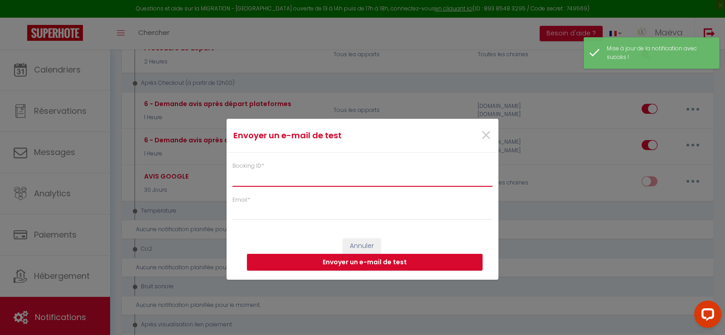
click at [274, 174] on input "Booking ID *" at bounding box center [362, 178] width 260 height 16
paste input "6330848"
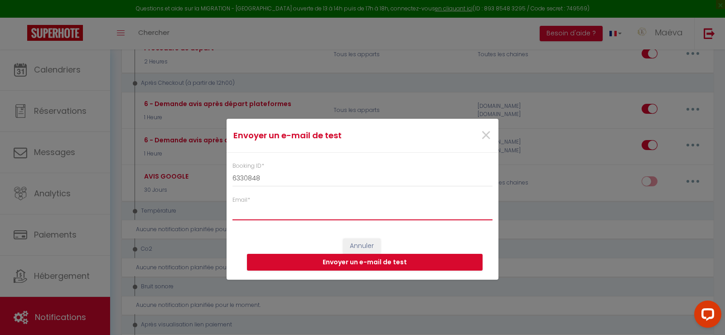
click at [292, 212] on input "Email *" at bounding box center [362, 212] width 260 height 16
click at [320, 263] on button "Envoyer un e-mail de test" at bounding box center [365, 262] width 236 height 17
click at [476, 137] on div "×" at bounding box center [452, 135] width 90 height 20
click at [483, 133] on span "×" at bounding box center [485, 135] width 11 height 27
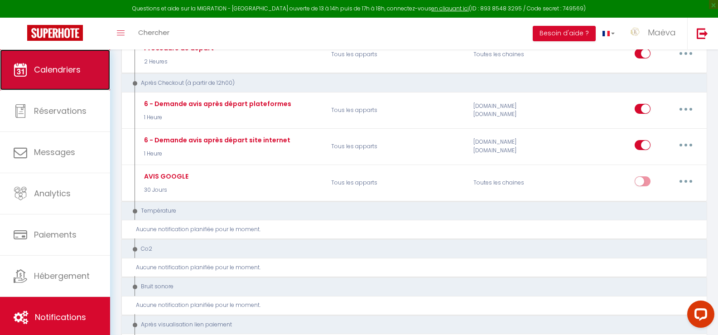
click at [102, 51] on link "Calendriers" at bounding box center [55, 69] width 110 height 41
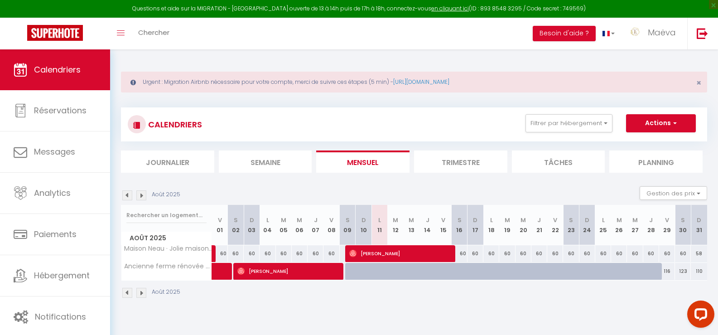
click at [125, 193] on img at bounding box center [127, 195] width 10 height 10
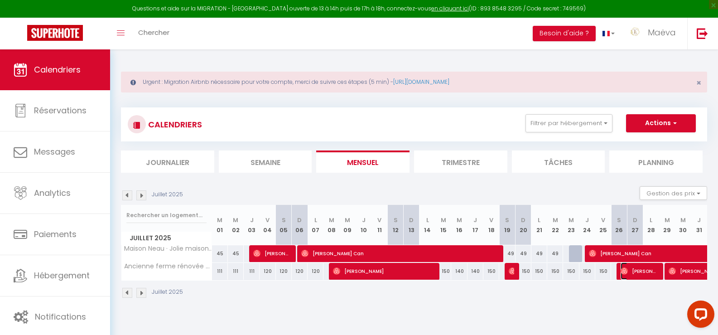
click at [652, 269] on span "[PERSON_NAME] Shelbourne" at bounding box center [638, 270] width 37 height 17
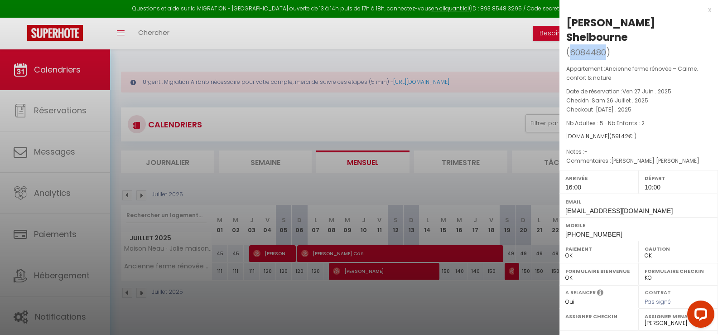
drag, startPoint x: 571, startPoint y: 52, endPoint x: 604, endPoint y: 52, distance: 33.5
click at [604, 52] on span "6084480" at bounding box center [588, 52] width 36 height 11
copy span "6084480"
click at [96, 203] on div at bounding box center [359, 167] width 718 height 335
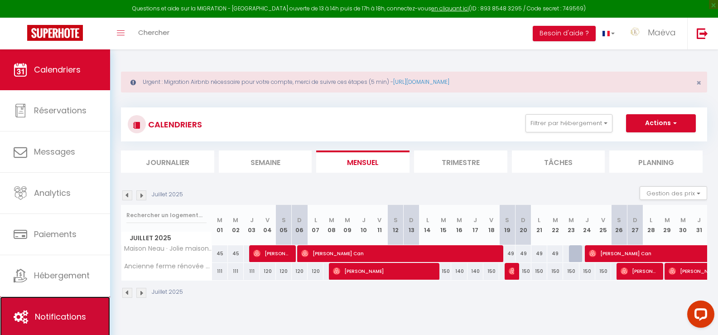
click at [71, 307] on link "Notifications" at bounding box center [55, 316] width 110 height 41
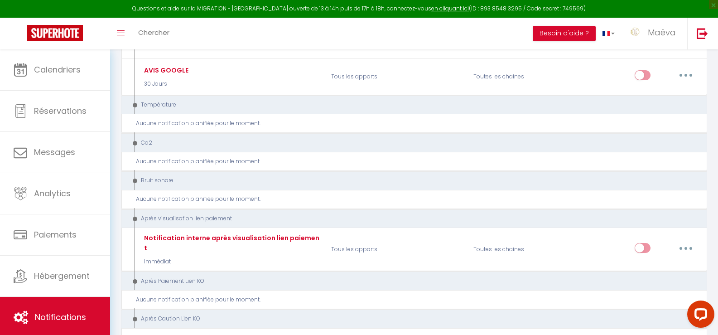
scroll to position [498, 0]
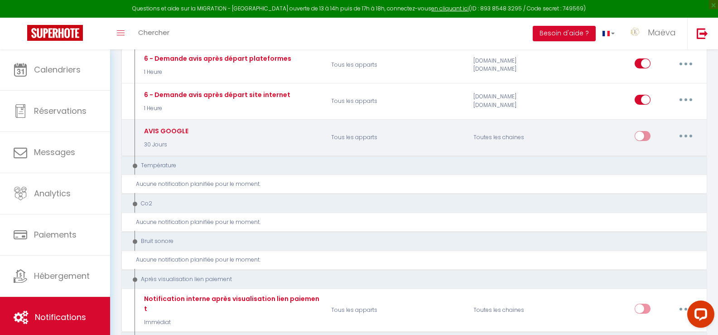
click at [681, 139] on button "button" at bounding box center [685, 136] width 25 height 14
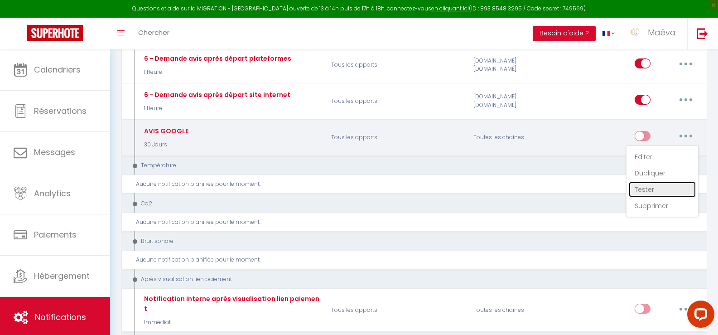
click at [656, 188] on link "Tester" at bounding box center [662, 189] width 67 height 15
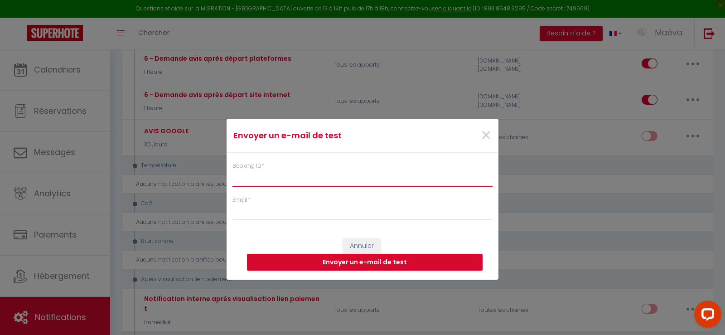
click at [304, 172] on input "Booking ID *" at bounding box center [362, 178] width 260 height 16
paste input "6084480"
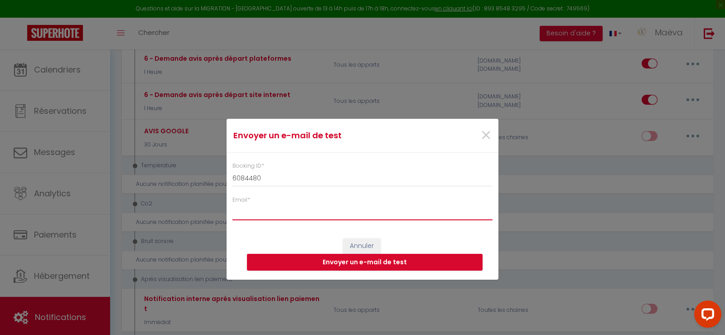
click at [300, 212] on input "Email *" at bounding box center [362, 212] width 260 height 16
click at [341, 256] on button "Envoyer un e-mail de test" at bounding box center [365, 262] width 236 height 17
click at [479, 128] on div "×" at bounding box center [452, 135] width 90 height 20
click at [482, 140] on span "×" at bounding box center [485, 135] width 11 height 27
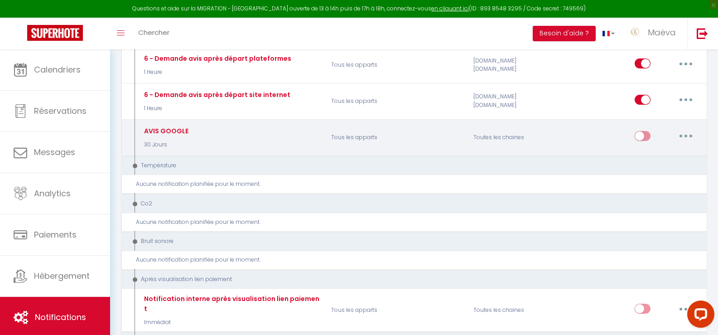
click at [647, 138] on input "checkbox" at bounding box center [643, 138] width 16 height 14
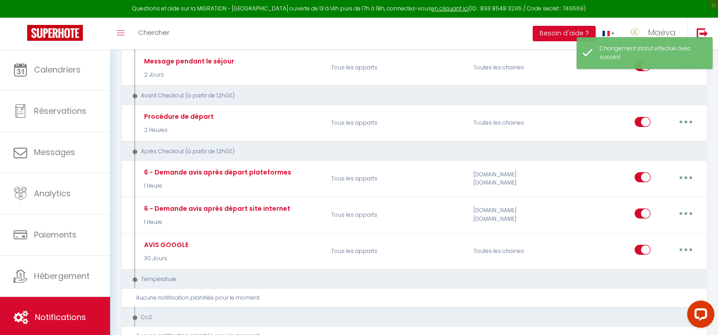
scroll to position [362, 0]
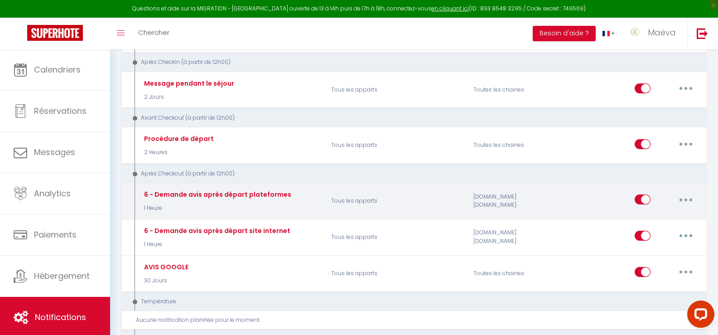
click at [681, 199] on button "button" at bounding box center [685, 199] width 25 height 14
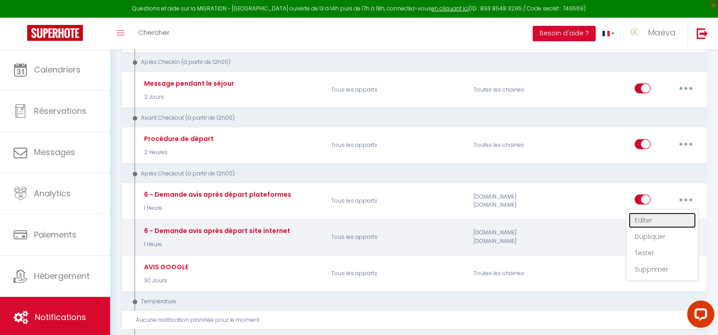
drag, startPoint x: 659, startPoint y: 223, endPoint x: 604, endPoint y: 223, distance: 54.8
click at [659, 223] on link "Editer" at bounding box center [662, 219] width 67 height 15
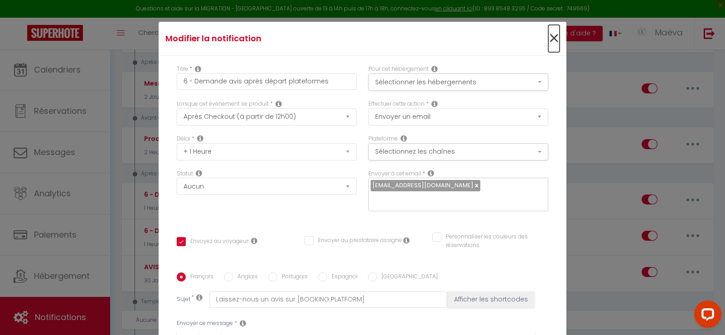
click at [548, 36] on span "×" at bounding box center [553, 38] width 11 height 27
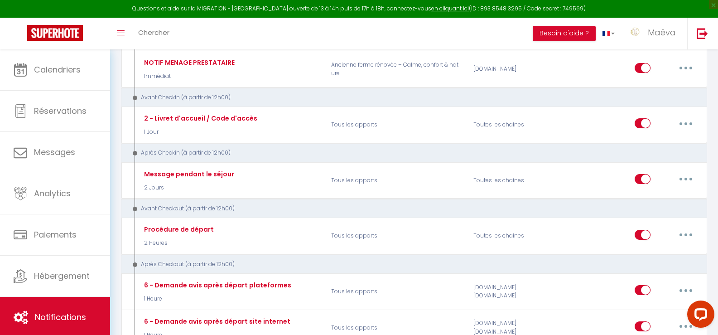
scroll to position [453, 0]
